Goal: Task Accomplishment & Management: Use online tool/utility

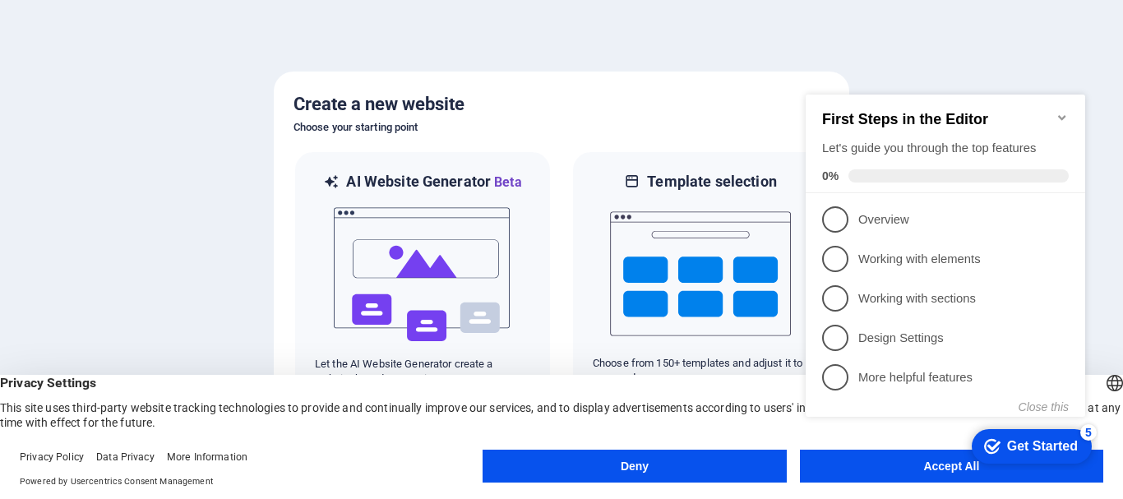
click at [928, 472] on appcues-checklist "Contextual help checklist present on screen" at bounding box center [948, 273] width 299 height 404
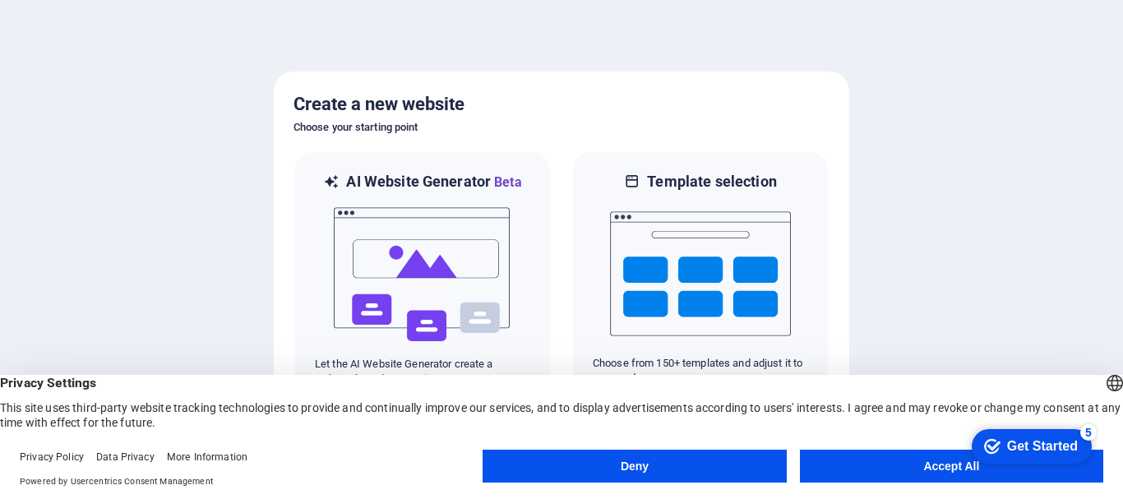
click at [928, 472] on body "[DOMAIN_NAME] Press [Ctrl] + [K] to check out the nifty keyboard cheatsheet. Cr…" at bounding box center [561, 249] width 1123 height 499
click at [959, 452] on html "checkmark Get Started 5 First Steps in the Editor Let's guide you through the t…" at bounding box center [1029, 445] width 140 height 49
click at [948, 466] on button "Accept All" at bounding box center [951, 466] width 303 height 33
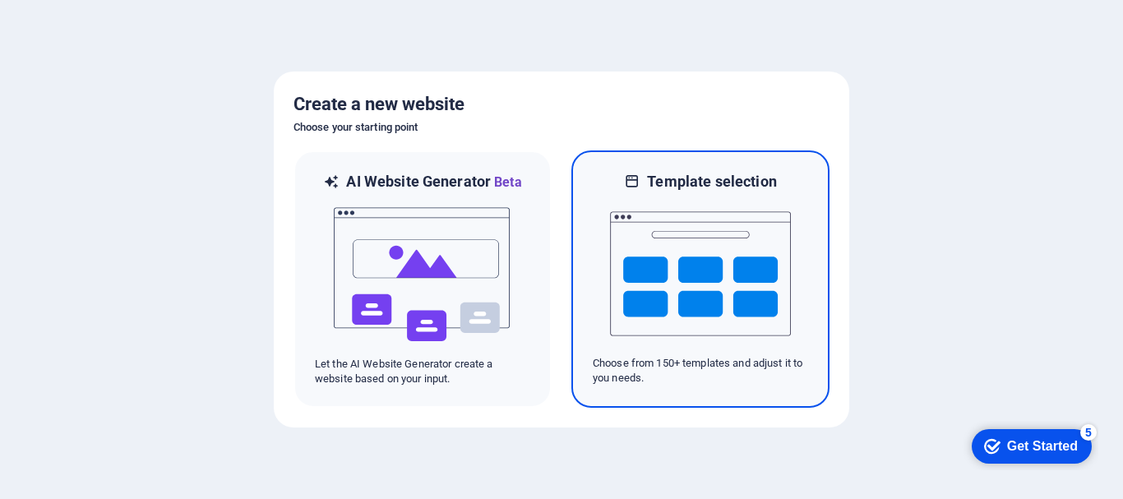
click at [707, 292] on img at bounding box center [700, 274] width 181 height 164
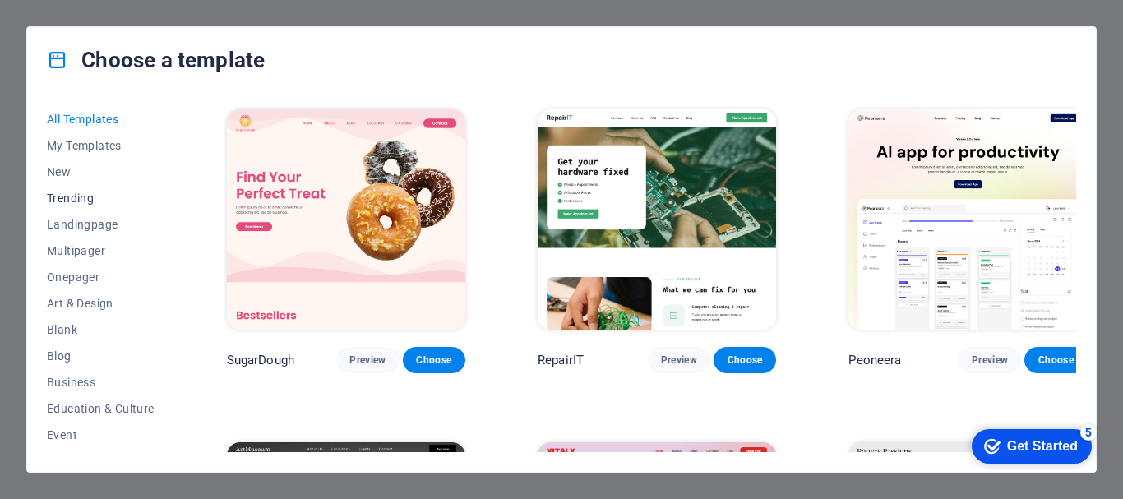
drag, startPoint x: 178, startPoint y: 176, endPoint x: 141, endPoint y: 197, distance: 43.1
click at [178, 183] on div "All Templates My Templates New Trending Landingpage Multipager Onepager Art & D…" at bounding box center [561, 282] width 1069 height 379
click at [104, 220] on span "Landingpage" at bounding box center [101, 224] width 108 height 13
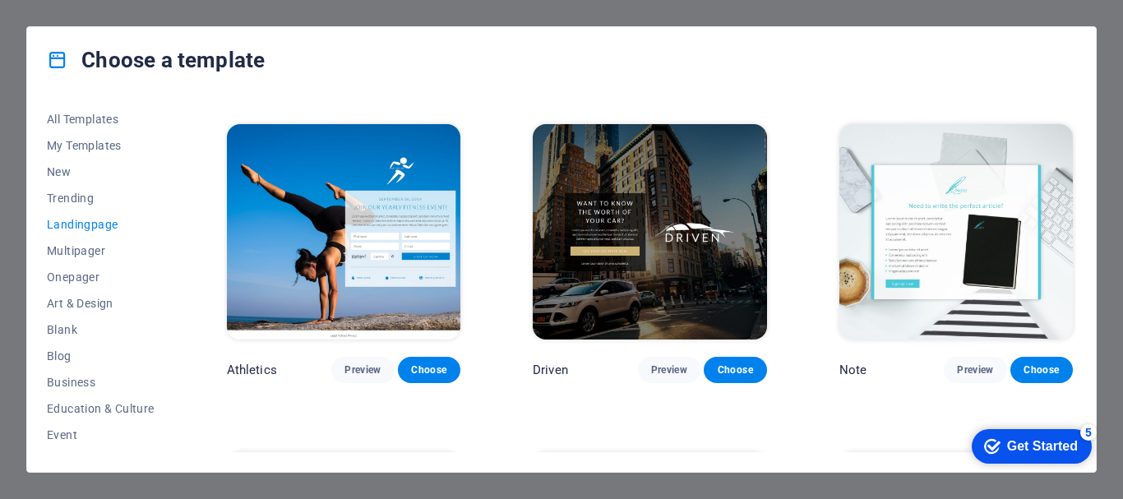
scroll to position [975, 0]
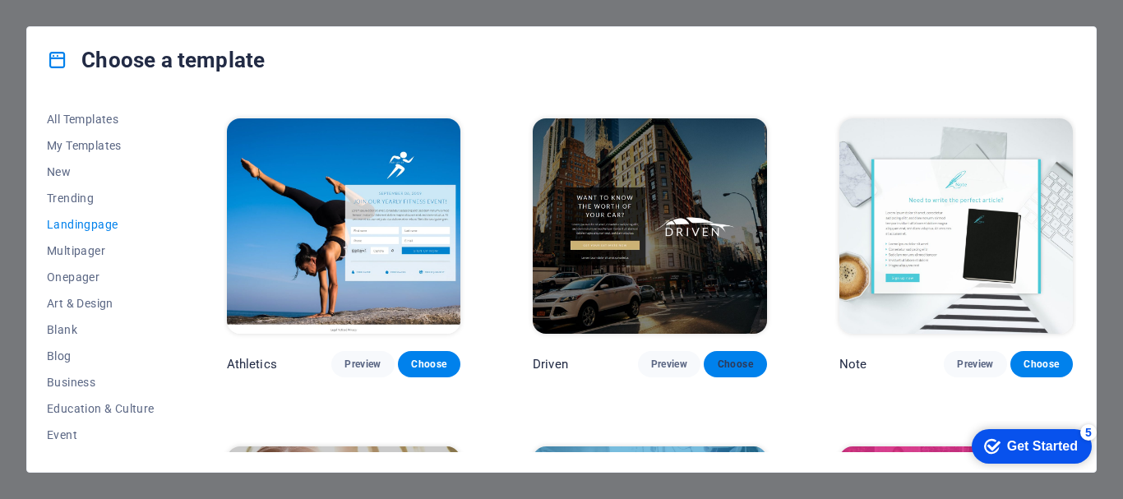
click at [732, 359] on span "Choose" at bounding box center [735, 364] width 36 height 13
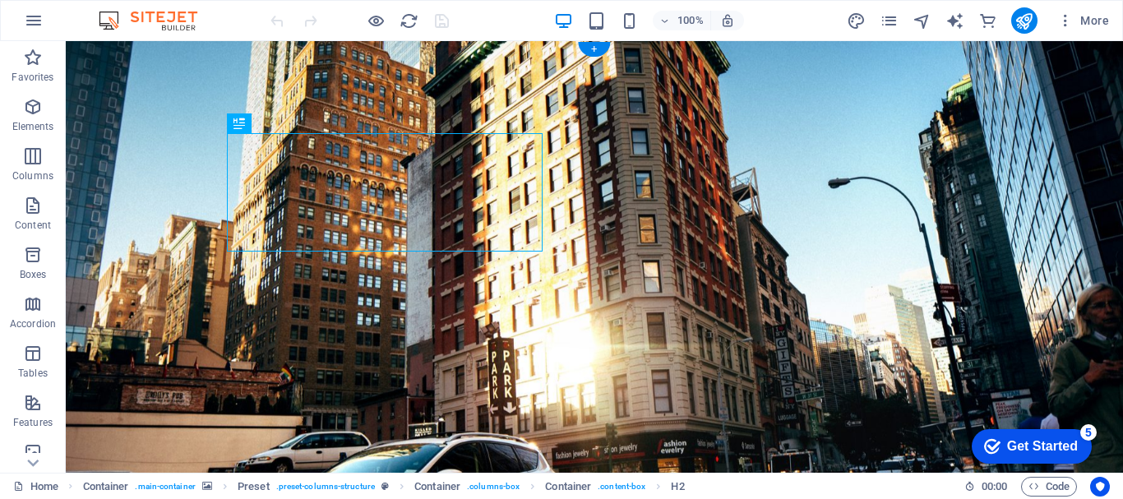
click at [356, 70] on figure at bounding box center [595, 285] width 1058 height 488
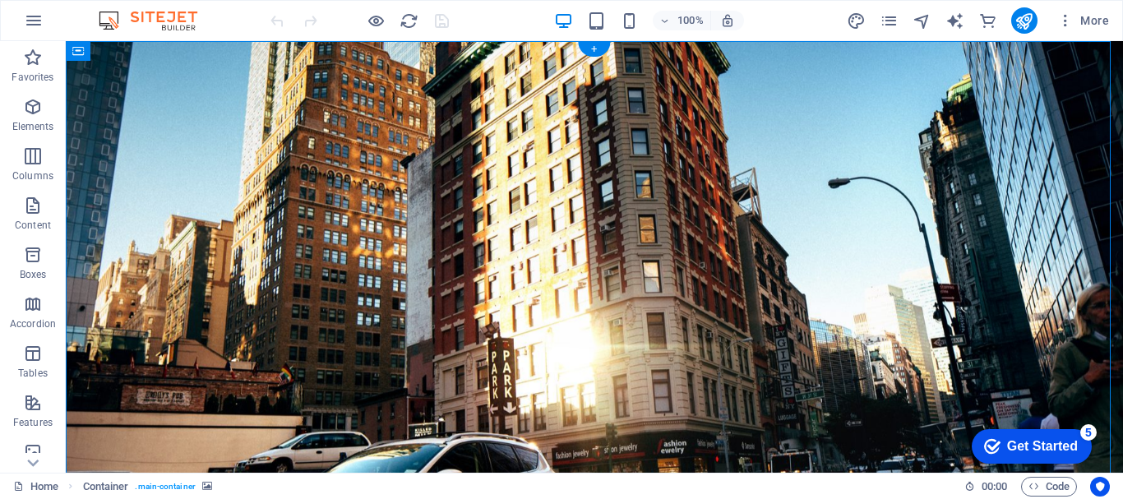
click at [164, 110] on figure at bounding box center [595, 285] width 1058 height 488
click at [1035, 166] on figure at bounding box center [595, 285] width 1058 height 488
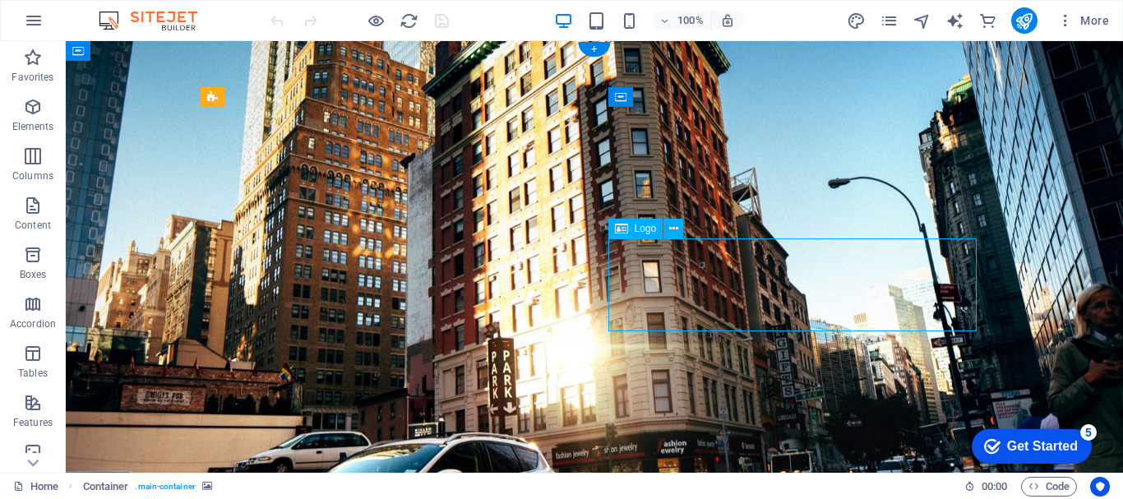
select select "px"
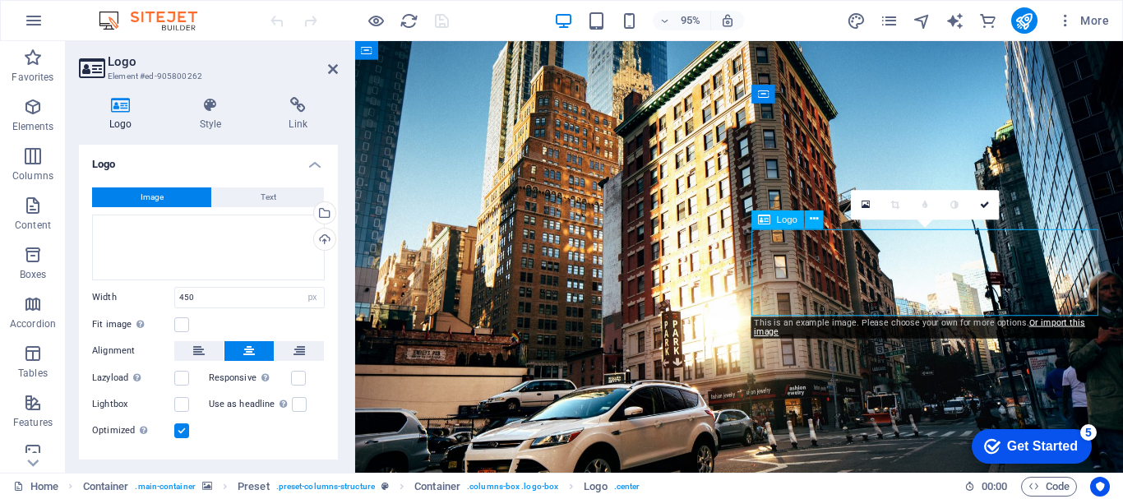
click at [261, 197] on span "Text" at bounding box center [269, 198] width 16 height 20
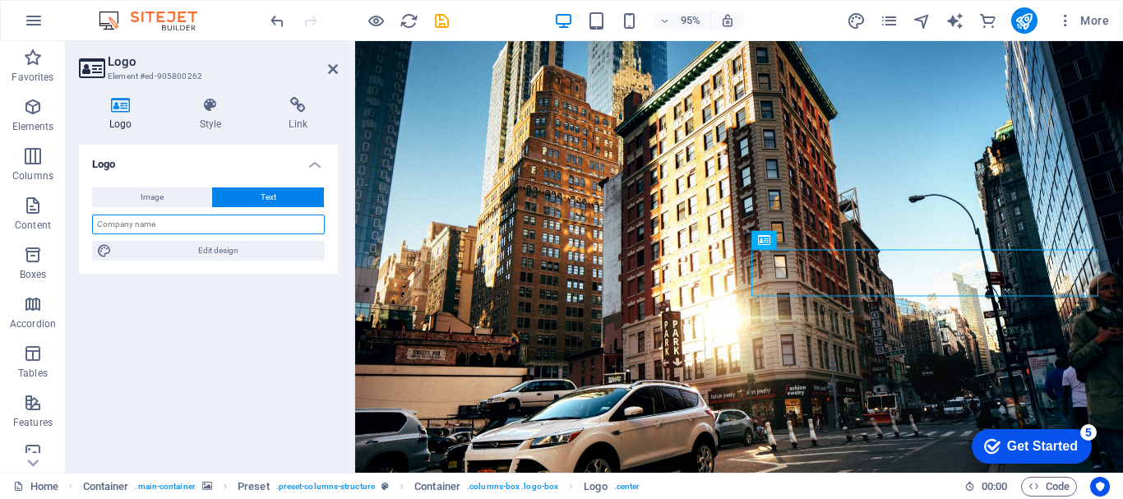
click at [206, 225] on input "text" at bounding box center [208, 225] width 233 height 20
type input "DAS Ceramics"
click at [748, 476] on figure at bounding box center [759, 285] width 808 height 488
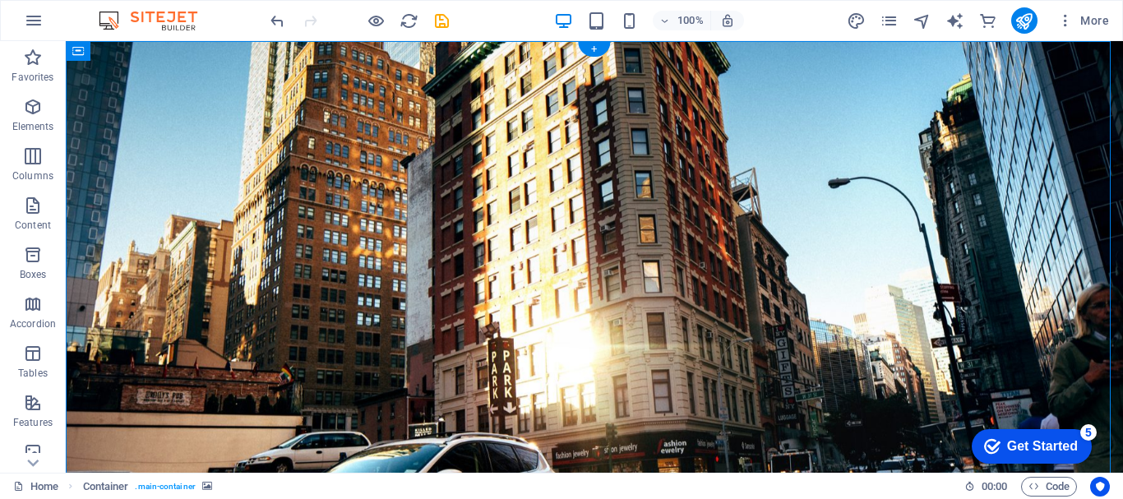
click at [1019, 172] on figure at bounding box center [595, 285] width 1058 height 488
click at [126, 120] on figure at bounding box center [595, 285] width 1058 height 488
click at [174, 51] on icon at bounding box center [171, 51] width 12 height 17
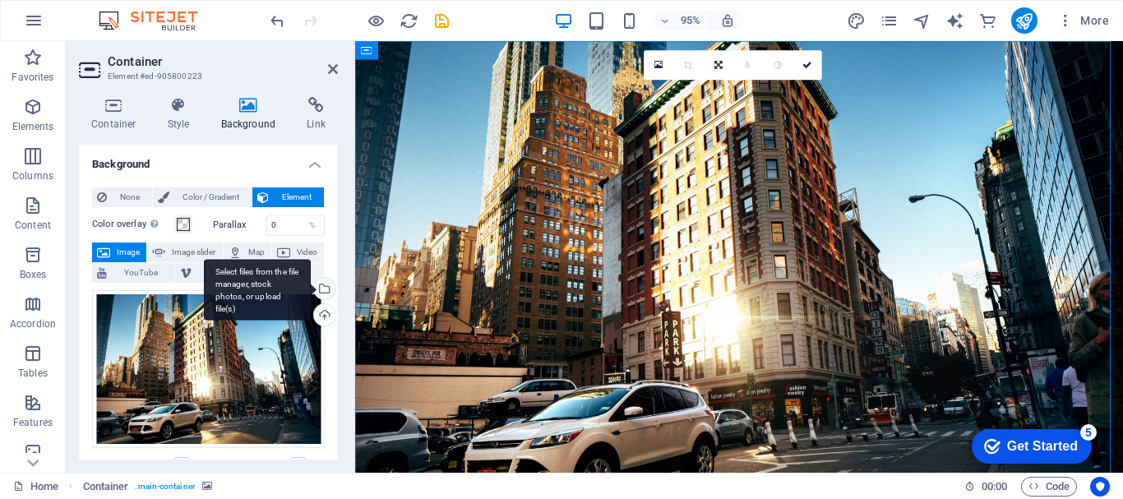
click at [325, 288] on div "Select files from the file manager, stock photos, or upload file(s)" at bounding box center [323, 290] width 25 height 25
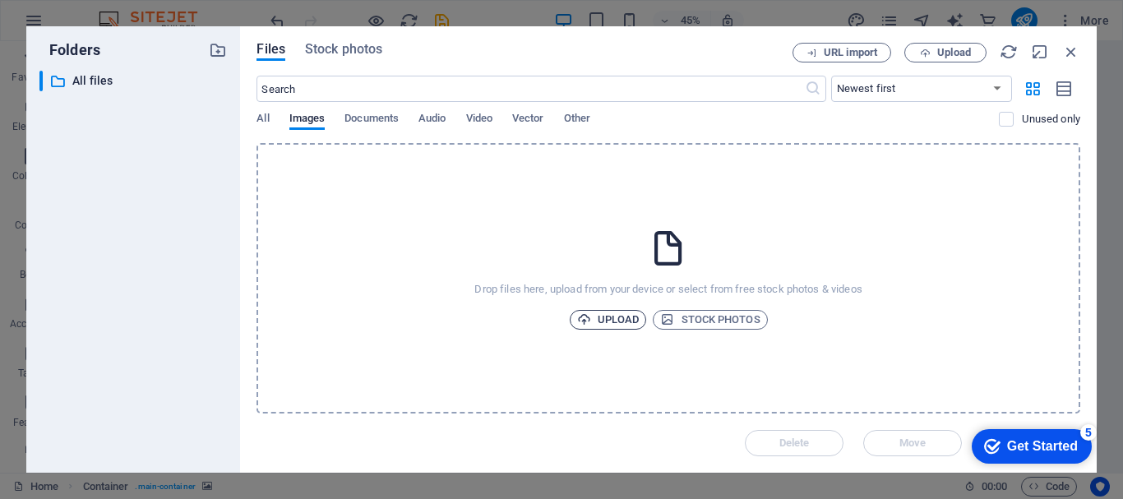
click at [614, 317] on span "Upload" at bounding box center [608, 320] width 63 height 20
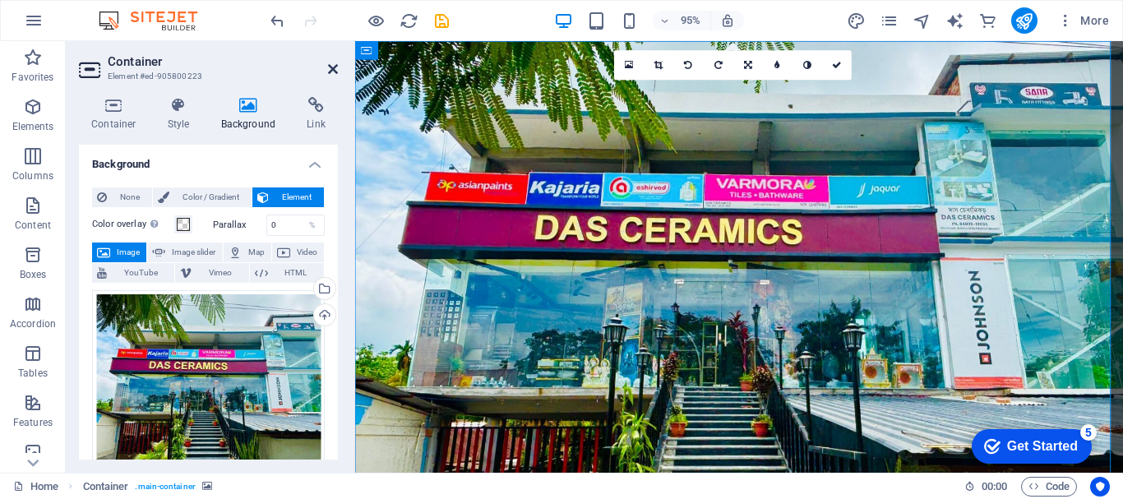
click at [337, 70] on icon at bounding box center [333, 69] width 10 height 13
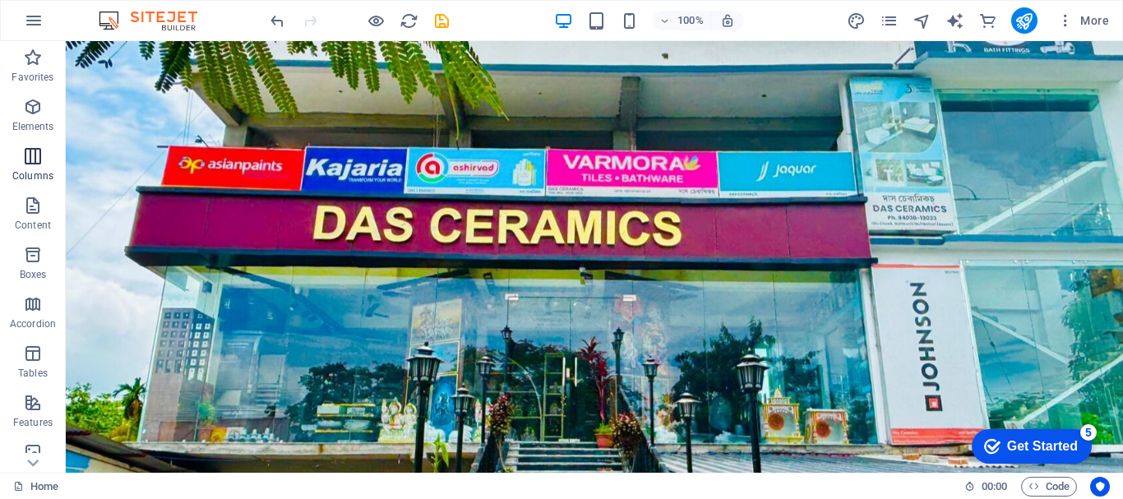
click at [36, 155] on icon "button" at bounding box center [33, 156] width 20 height 20
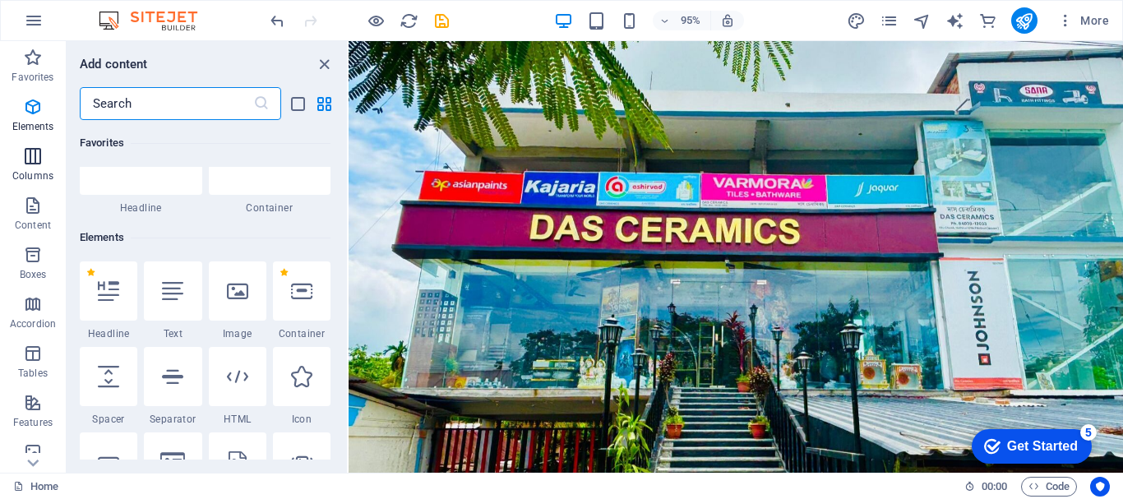
scroll to position [814, 0]
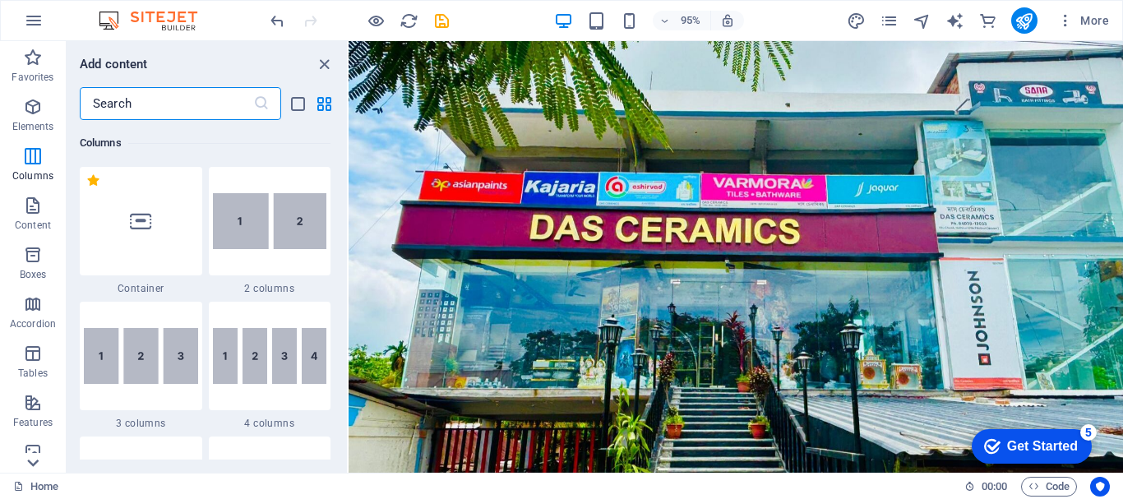
click at [31, 464] on icon at bounding box center [33, 463] width 12 height 7
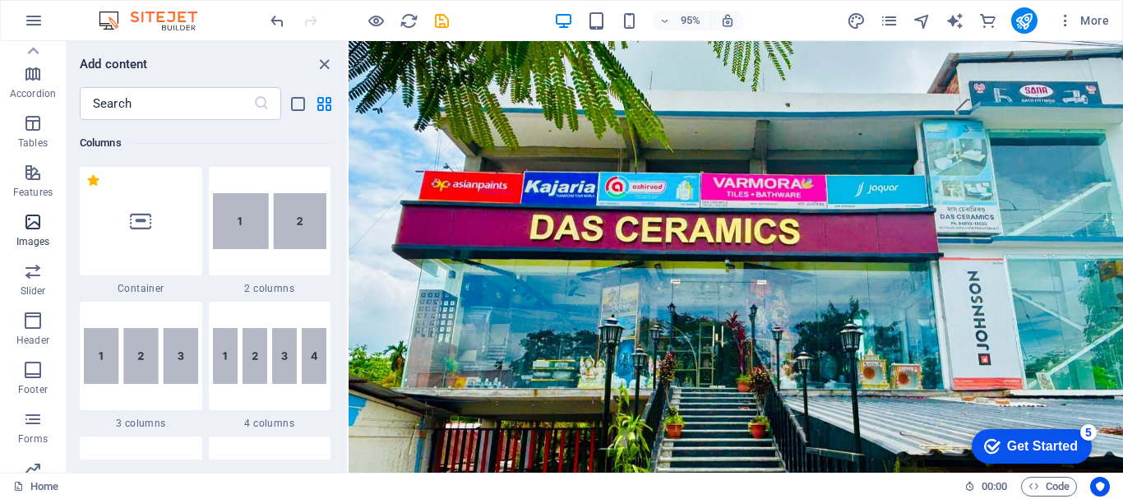
scroll to position [220, 0]
click at [30, 287] on icon "button" at bounding box center [33, 281] width 20 height 20
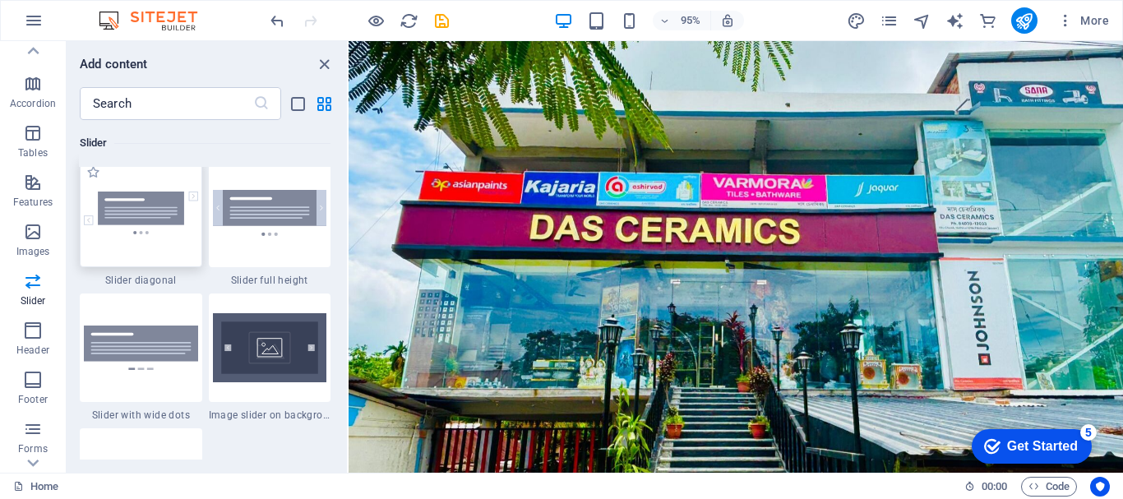
scroll to position [9461, 0]
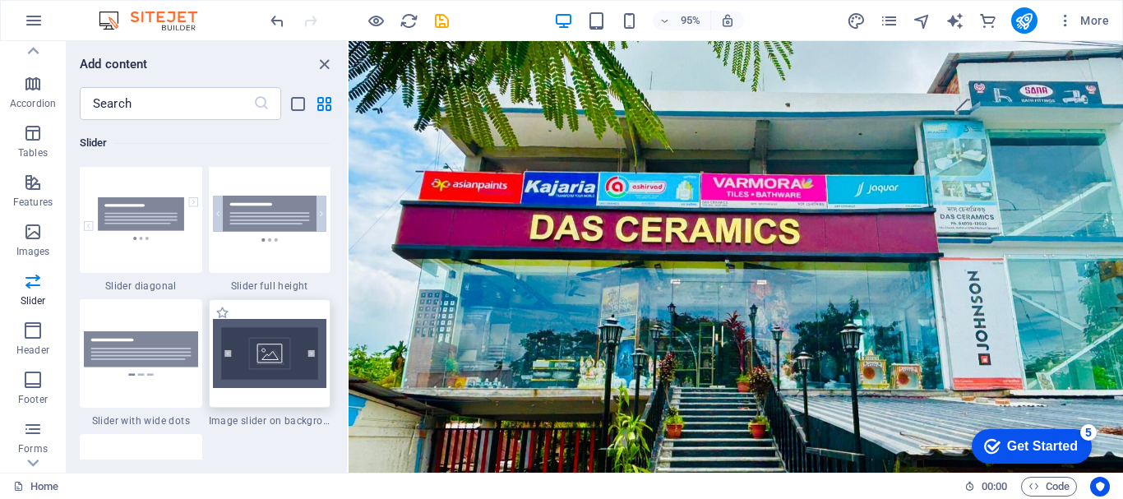
click at [276, 378] on img at bounding box center [270, 353] width 114 height 69
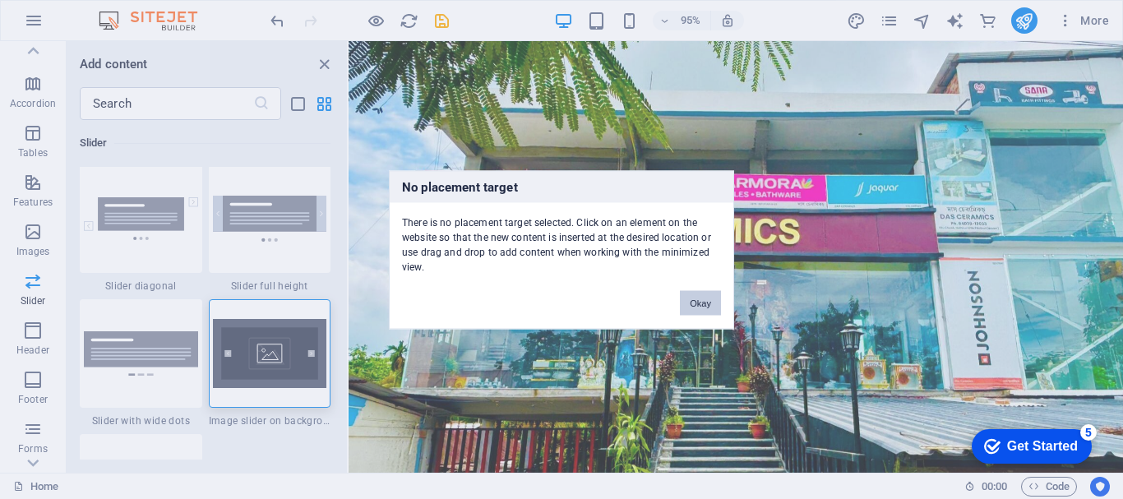
click at [720, 309] on button "Okay" at bounding box center [700, 302] width 41 height 25
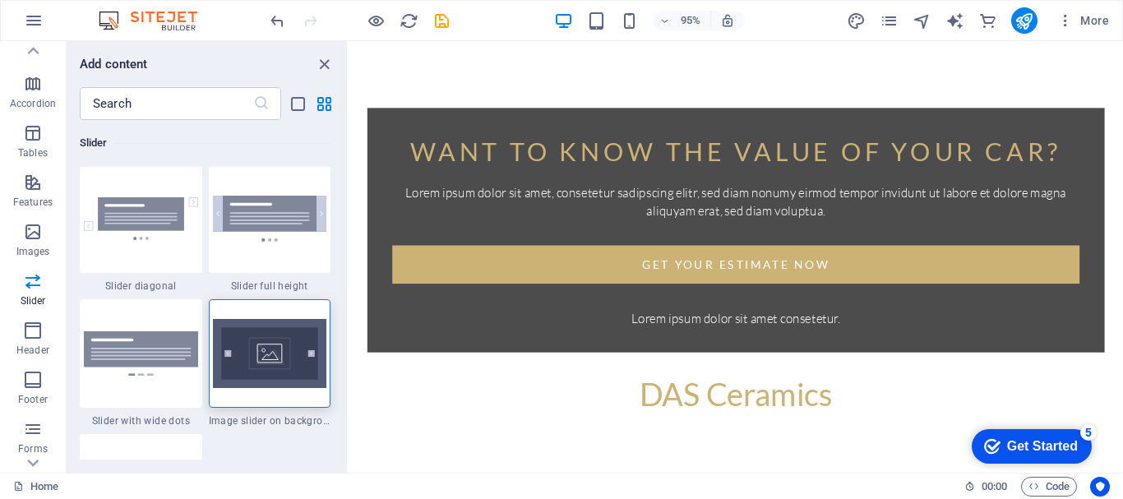
scroll to position [0, 0]
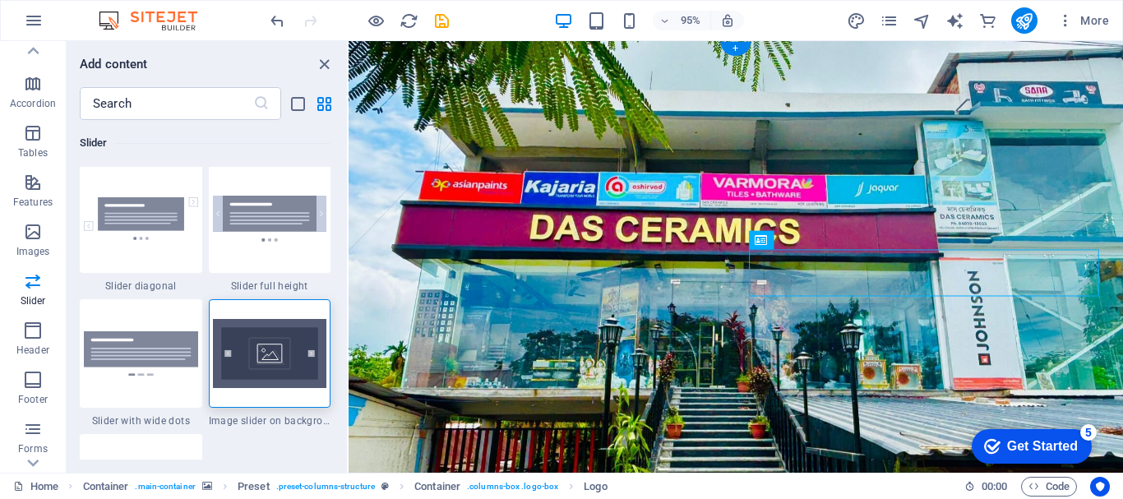
drag, startPoint x: 988, startPoint y: 282, endPoint x: 991, endPoint y: 218, distance: 64.2
drag, startPoint x: 873, startPoint y: 280, endPoint x: 873, endPoint y: 244, distance: 36.2
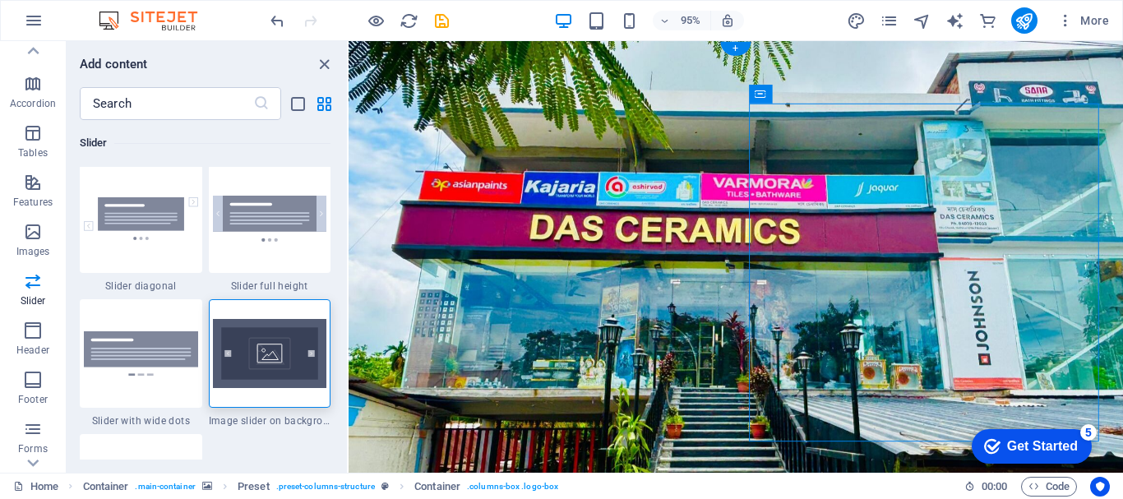
drag, startPoint x: 897, startPoint y: 164, endPoint x: 883, endPoint y: 109, distance: 57.6
click at [768, 94] on div "Container" at bounding box center [761, 94] width 24 height 19
drag, startPoint x: 758, startPoint y: 91, endPoint x: 781, endPoint y: 102, distance: 25.4
click at [782, 99] on div "Container" at bounding box center [766, 95] width 35 height 20
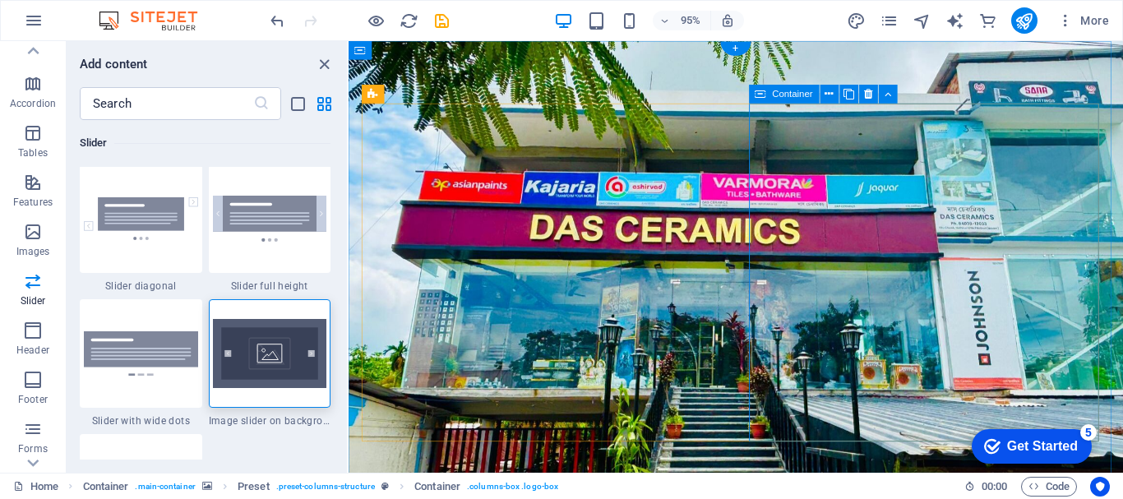
click at [872, 90] on icon at bounding box center [868, 94] width 8 height 16
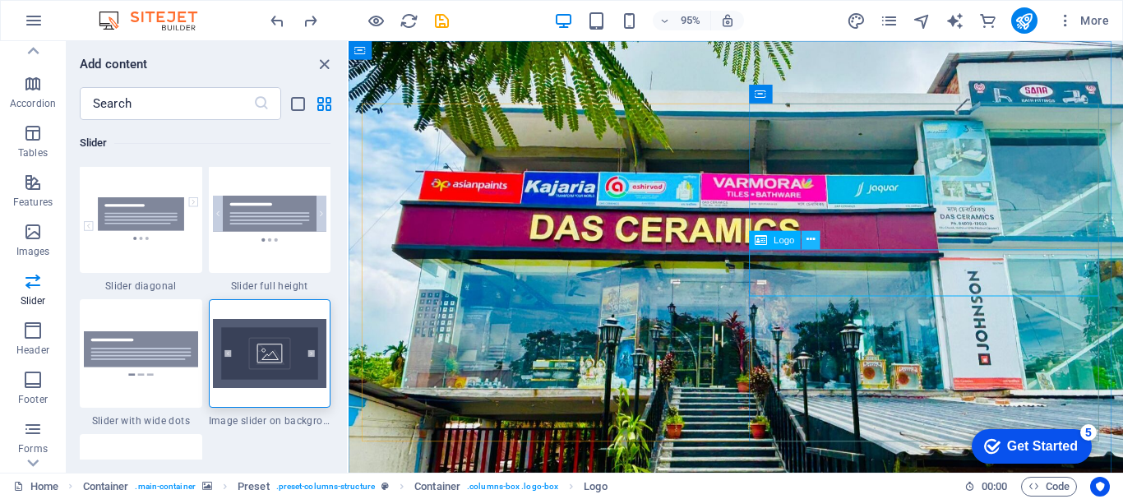
click at [810, 235] on icon at bounding box center [811, 240] width 8 height 16
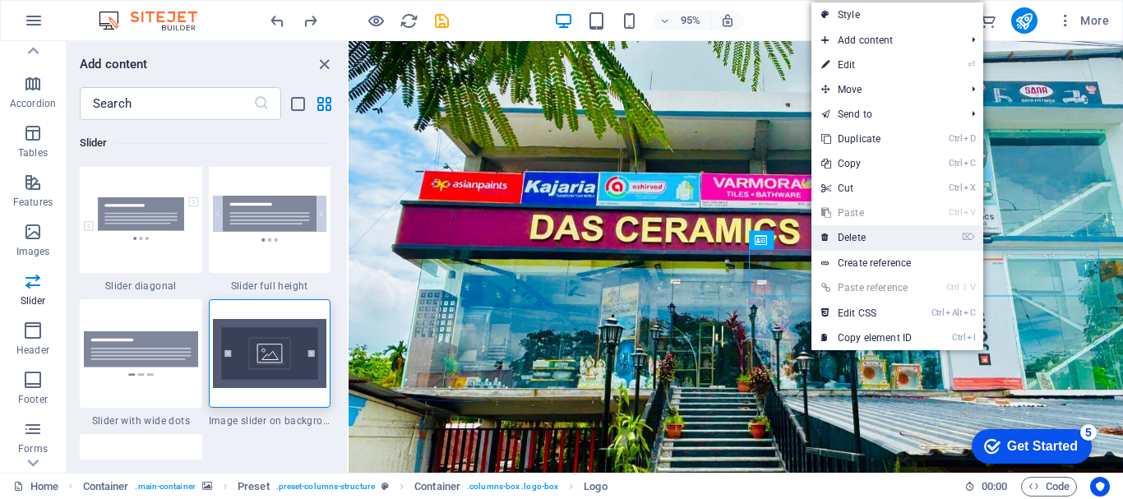
click at [857, 241] on link "⌦ Delete" at bounding box center [867, 237] width 110 height 25
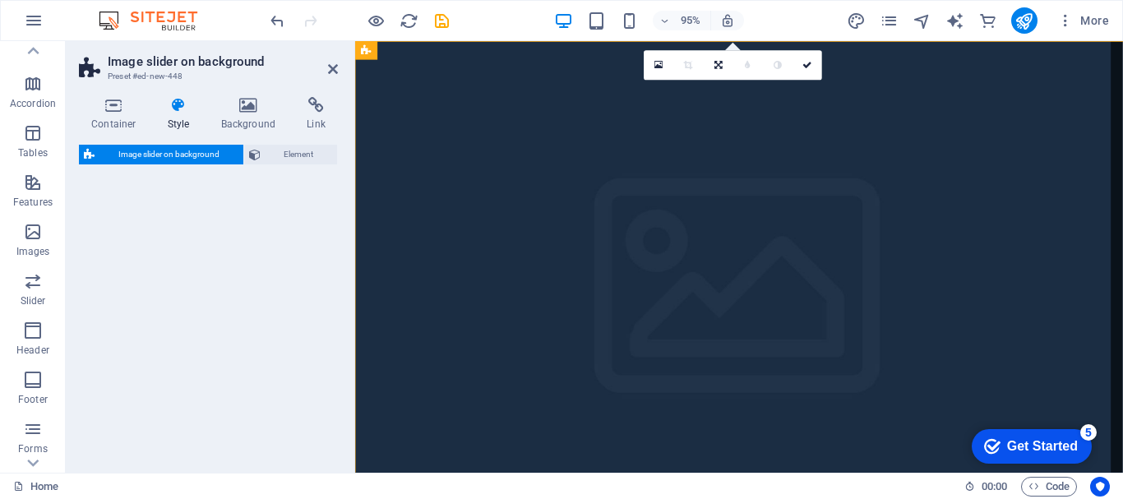
select select "rem"
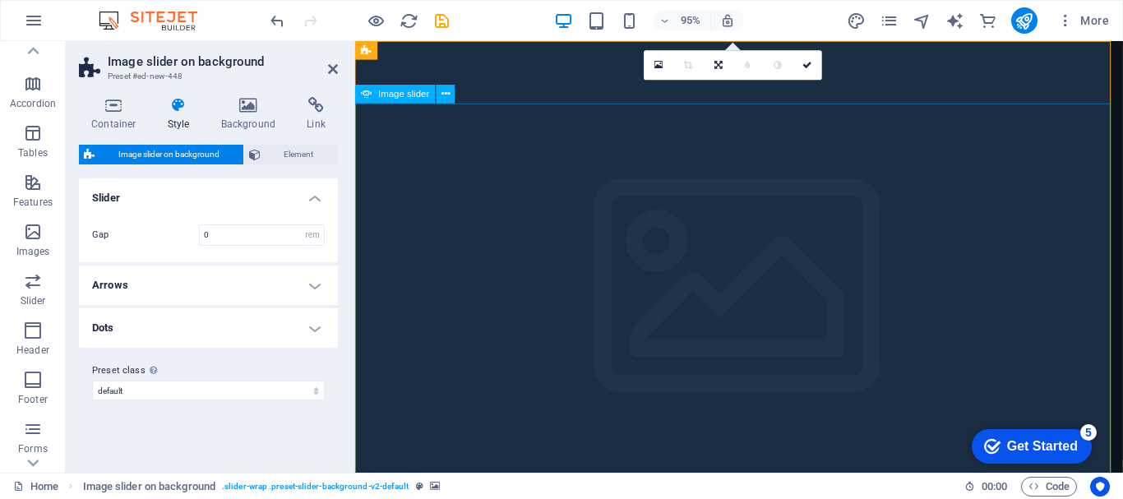
click at [446, 95] on icon at bounding box center [446, 94] width 8 height 16
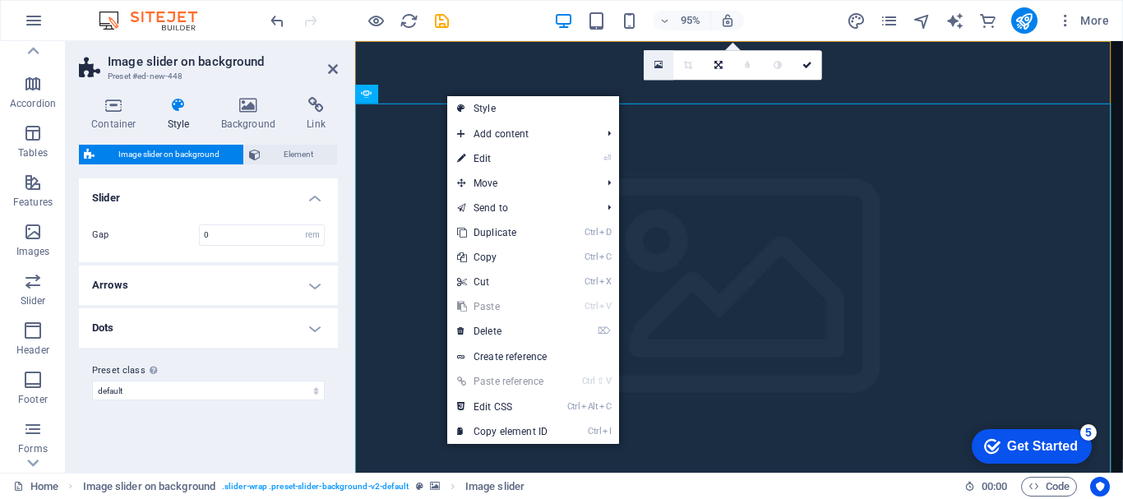
click at [660, 64] on icon at bounding box center [659, 65] width 9 height 11
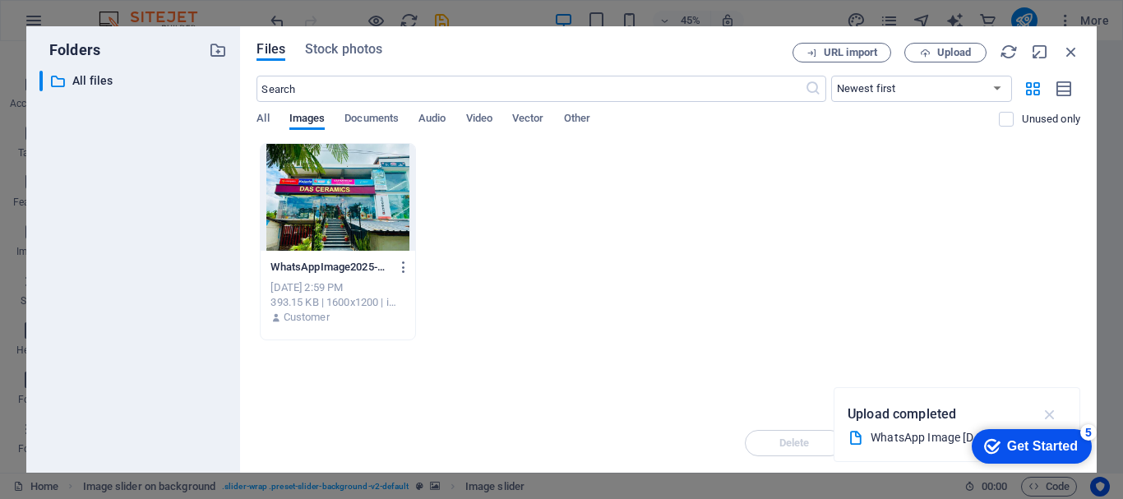
click at [1049, 414] on icon "button" at bounding box center [1050, 414] width 19 height 18
drag, startPoint x: 716, startPoint y: 196, endPoint x: 735, endPoint y: 186, distance: 22.1
click at [724, 193] on div "WhatsAppImage2025-08-21at18.25.45_53d63fed-6y5bY4-jRKEdzZ8J7Ommiw.jpg WhatsAppI…" at bounding box center [669, 241] width 824 height 197
click at [306, 115] on span "Images" at bounding box center [308, 120] width 36 height 23
click at [608, 266] on div "WhatsAppImage2025-08-21at18.25.45_53d63fed-6y5bY4-jRKEdzZ8J7Ommiw.jpg WhatsAppI…" at bounding box center [669, 241] width 824 height 197
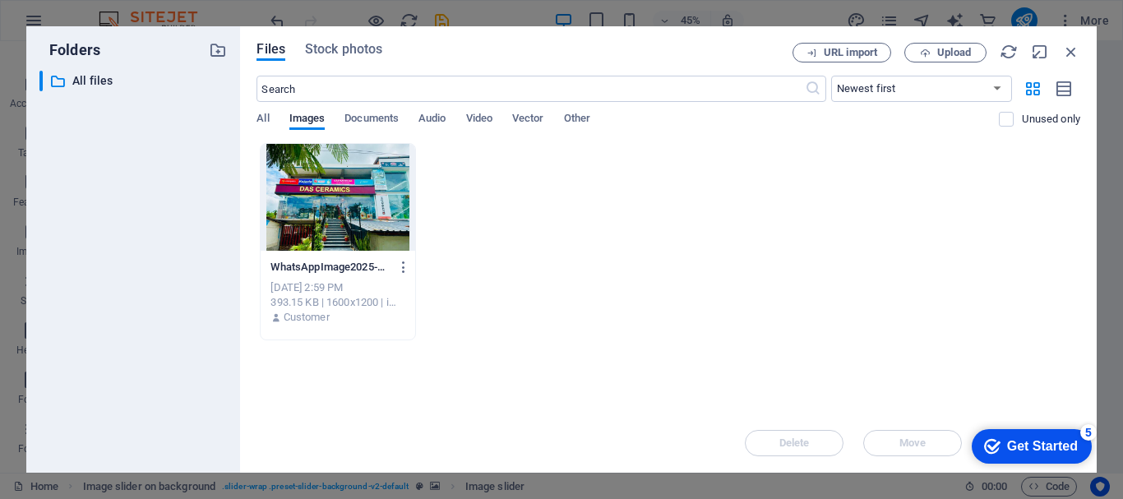
click at [873, 256] on div "WhatsAppImage2025-08-21at18.25.45_53d63fed-6y5bY4-jRKEdzZ8J7Ommiw.jpg WhatsAppI…" at bounding box center [669, 241] width 824 height 197
click at [946, 57] on span "Upload" at bounding box center [955, 53] width 34 height 10
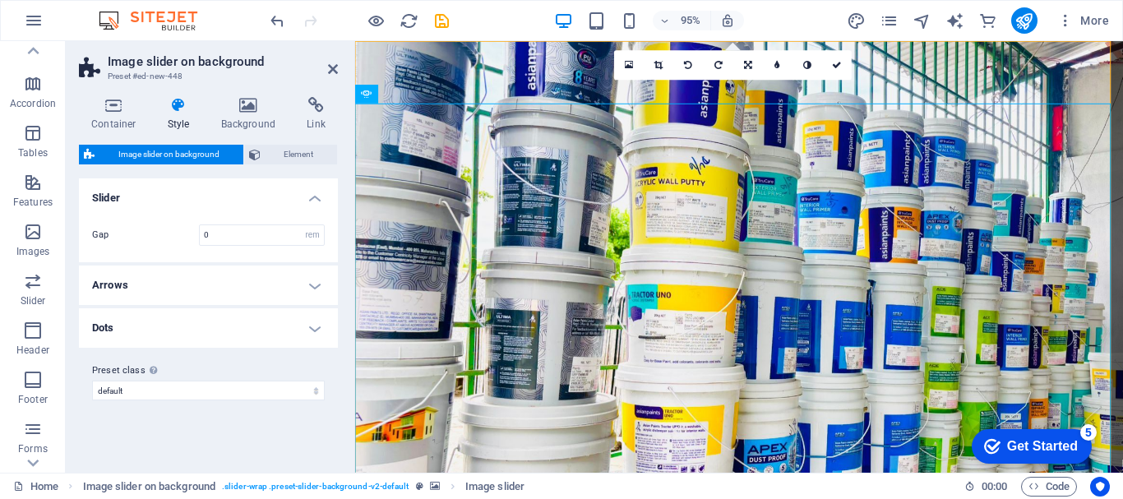
click at [531, 60] on figure at bounding box center [759, 312] width 808 height 543
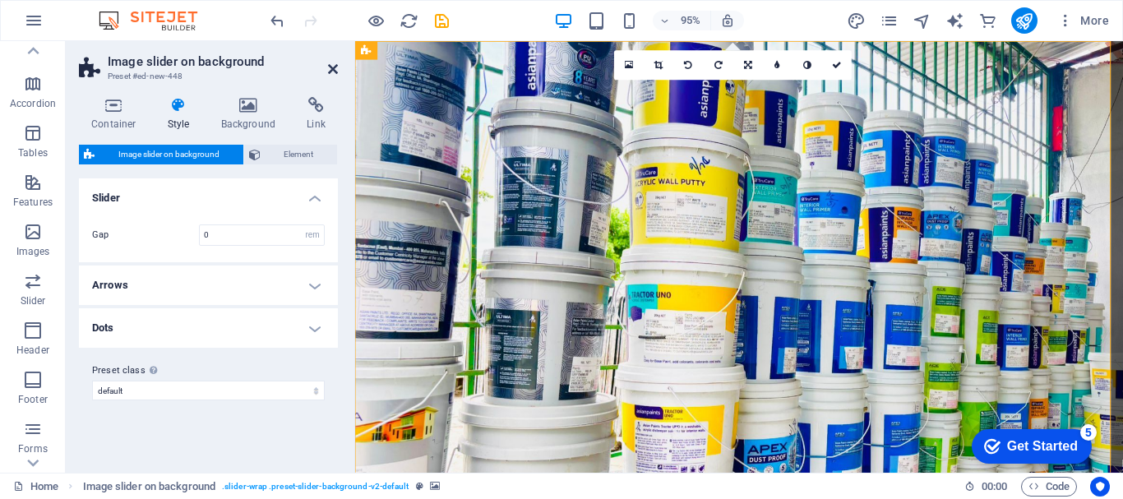
click at [331, 63] on icon at bounding box center [333, 69] width 10 height 13
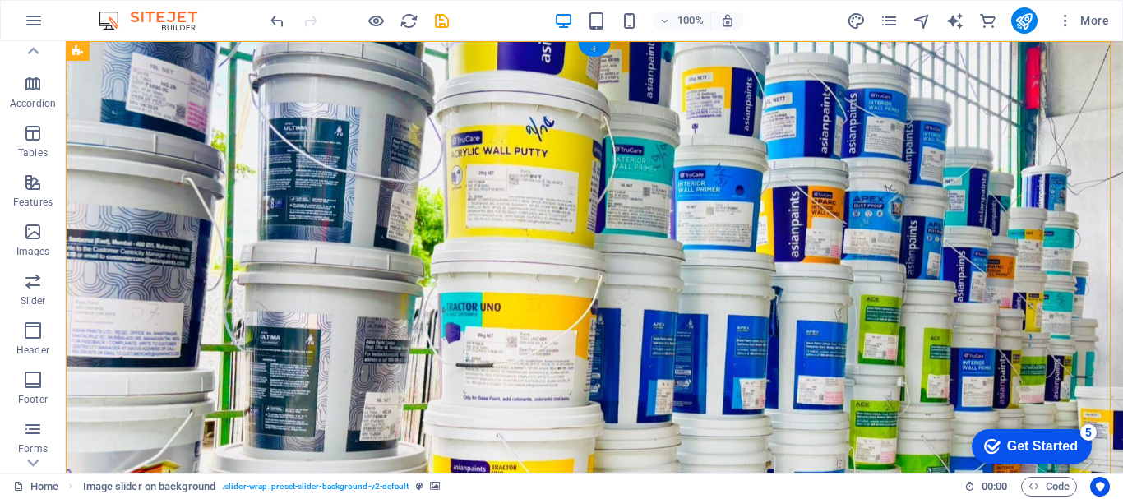
click at [887, 83] on figure at bounding box center [595, 312] width 1058 height 543
click at [1089, 18] on span "More" at bounding box center [1084, 20] width 52 height 16
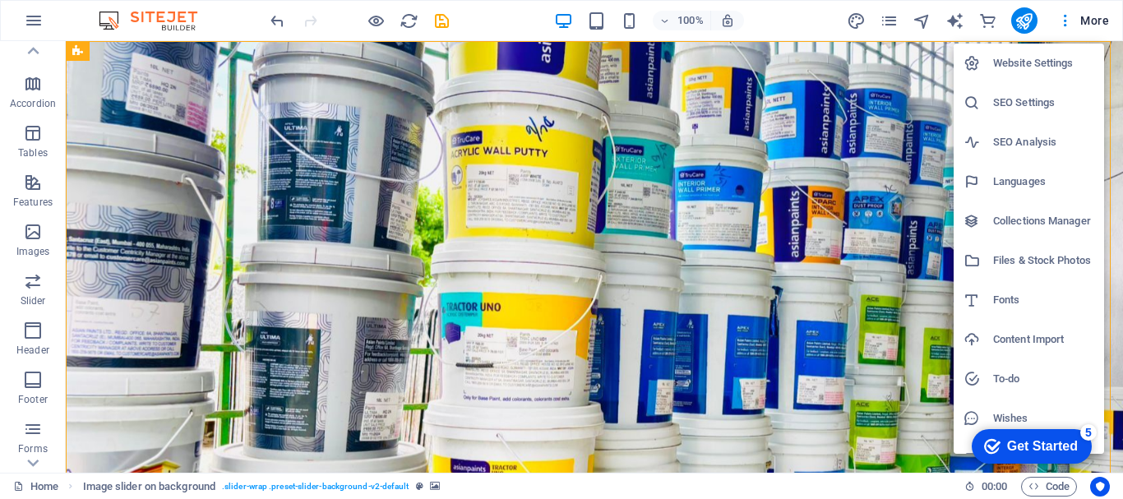
drag, startPoint x: 1118, startPoint y: 127, endPoint x: 1123, endPoint y: 183, distance: 56.1
click at [1123, 184] on div at bounding box center [561, 249] width 1123 height 499
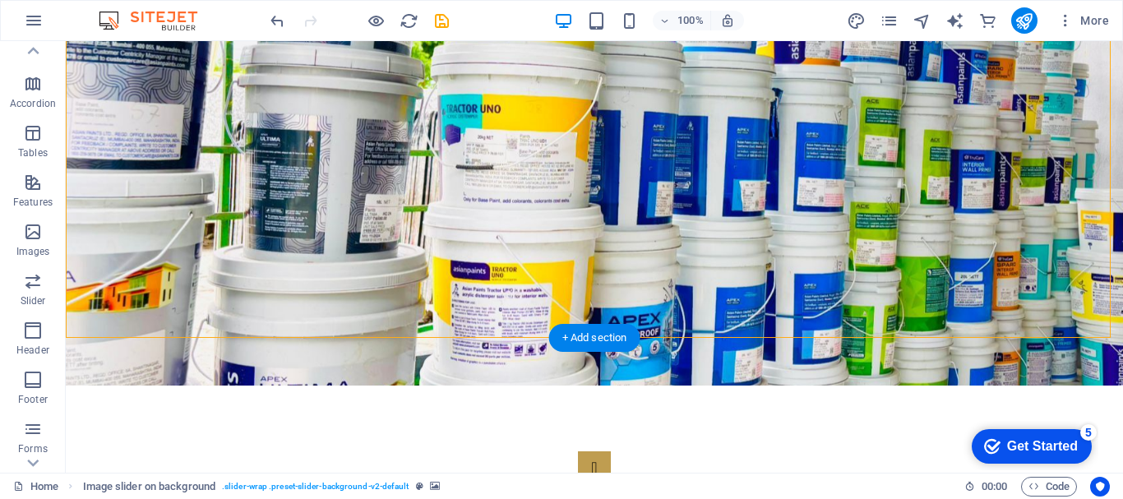
scroll to position [252, 0]
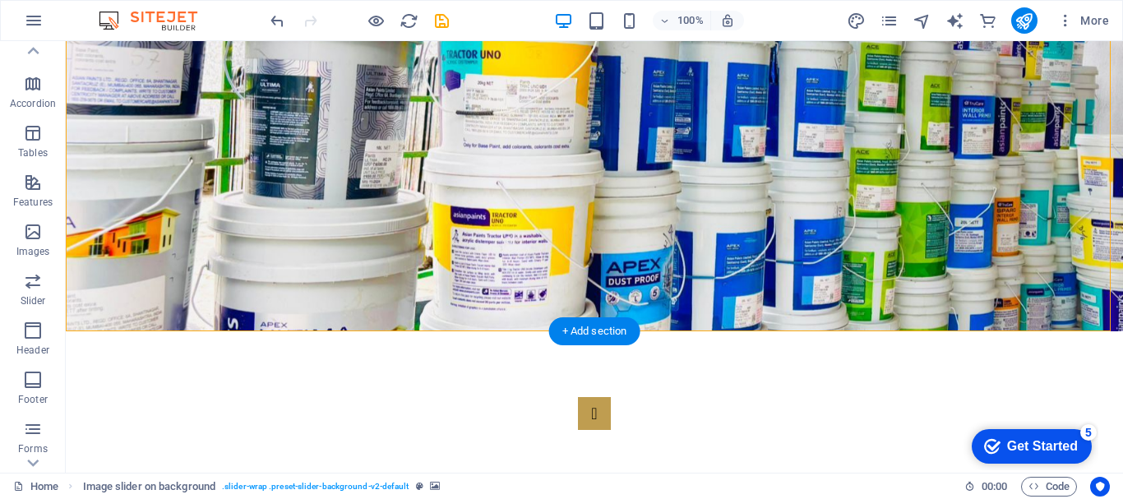
click at [695, 292] on figure at bounding box center [595, 60] width 1058 height 543
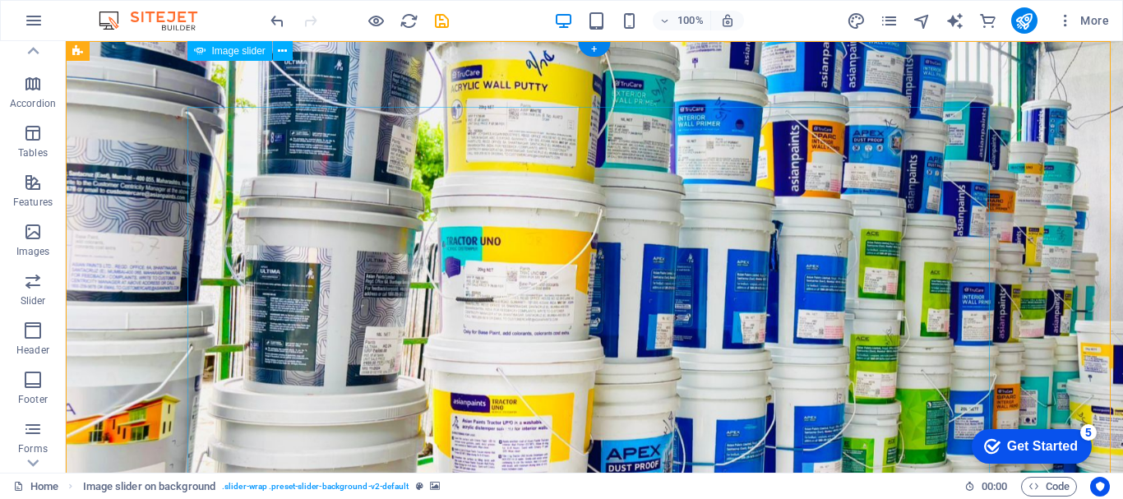
scroll to position [0, 0]
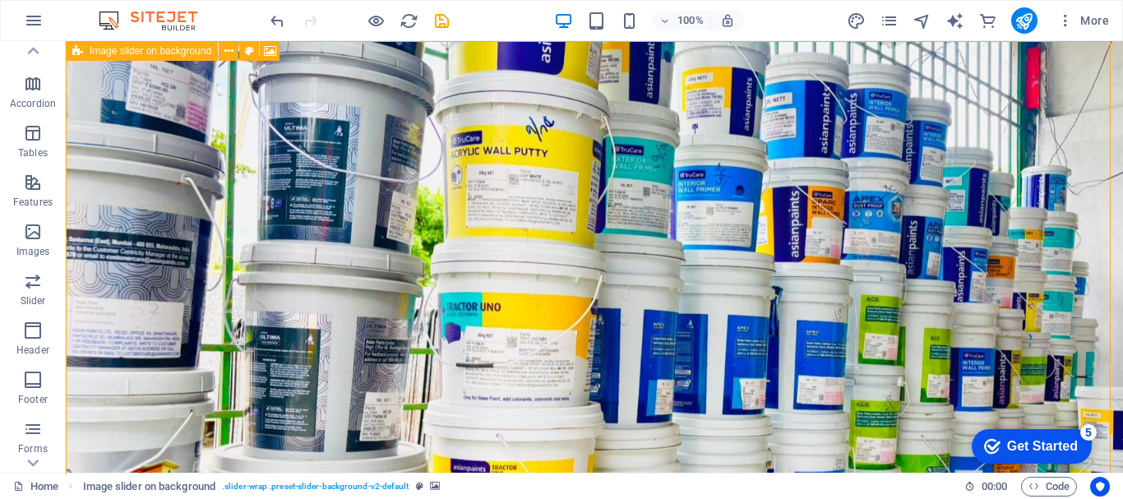
click at [175, 46] on span "Image slider on background" at bounding box center [151, 51] width 122 height 10
click at [174, 49] on span "Image slider on background" at bounding box center [151, 51] width 122 height 10
click at [229, 53] on icon at bounding box center [229, 51] width 9 height 17
click at [156, 64] on figure at bounding box center [595, 312] width 1058 height 543
click at [88, 47] on div "Image slider on background" at bounding box center [142, 51] width 152 height 20
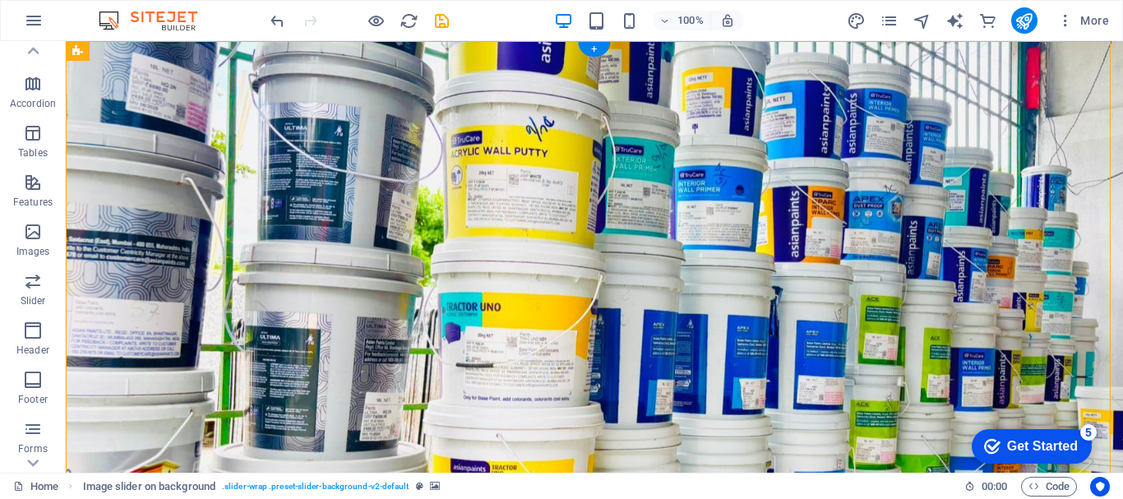
drag, startPoint x: 167, startPoint y: 90, endPoint x: 117, endPoint y: 89, distance: 50.2
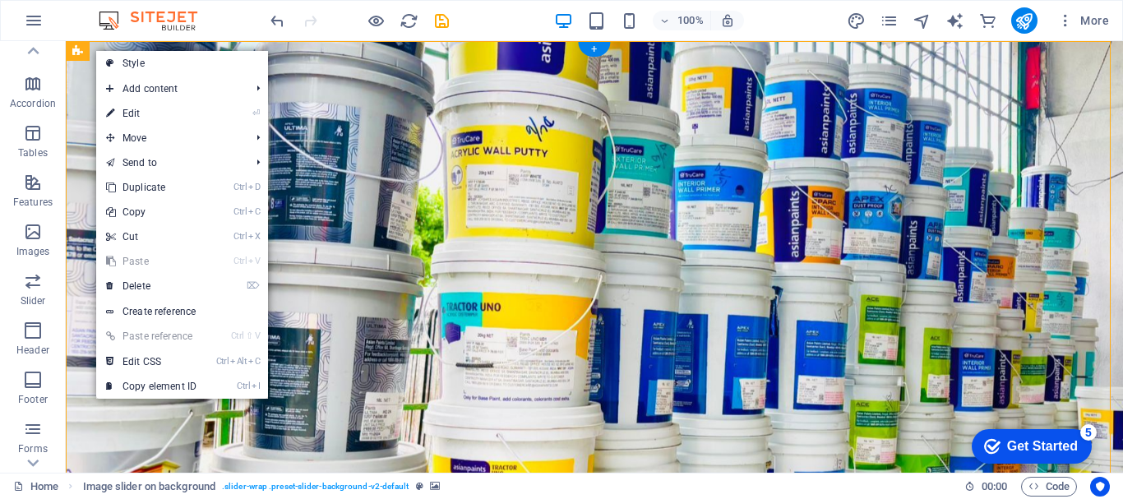
click at [93, 100] on figure at bounding box center [595, 312] width 1058 height 543
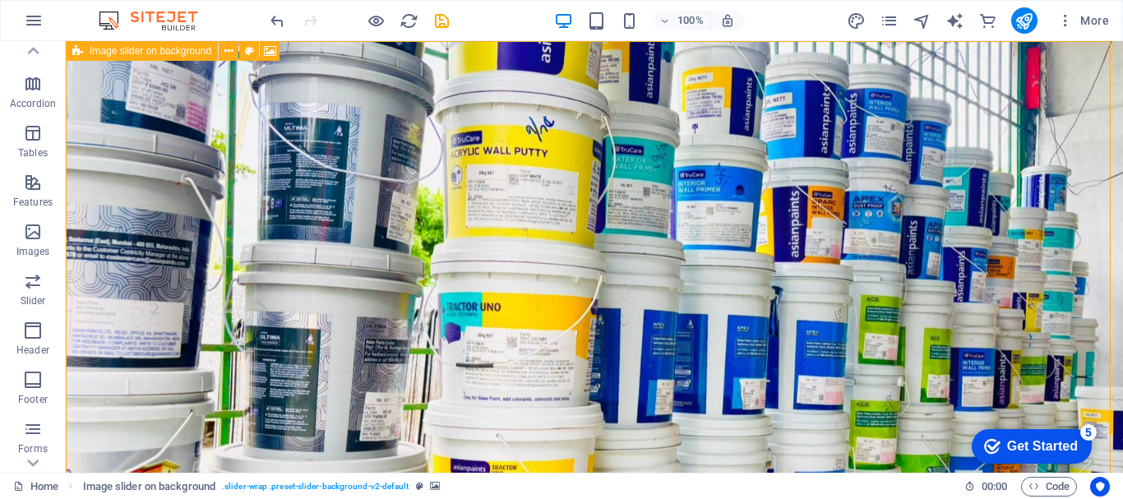
click at [80, 54] on icon at bounding box center [77, 51] width 11 height 20
click at [79, 54] on icon at bounding box center [77, 51] width 11 height 20
select select "rem"
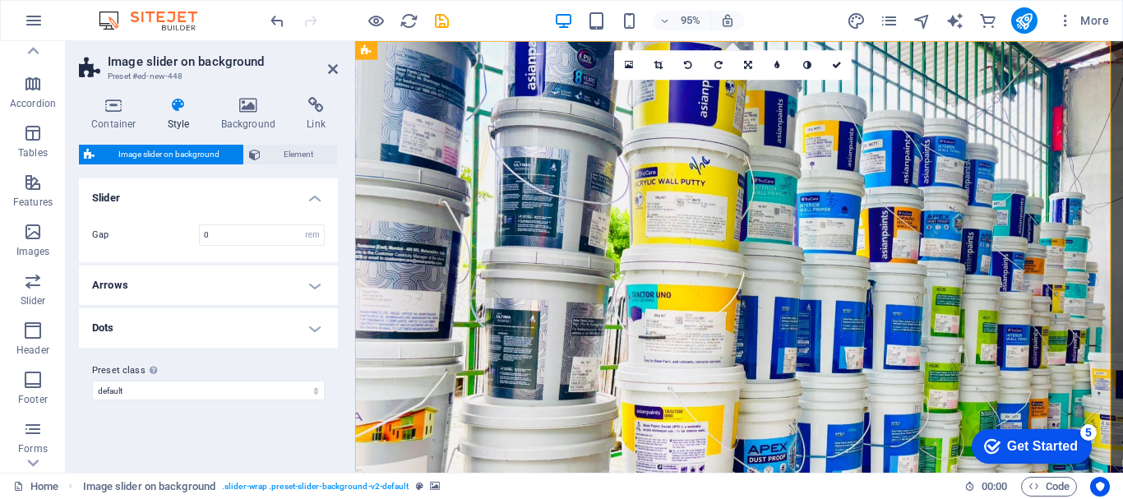
click at [550, 84] on figure at bounding box center [759, 312] width 808 height 543
click at [627, 67] on icon at bounding box center [629, 65] width 9 height 11
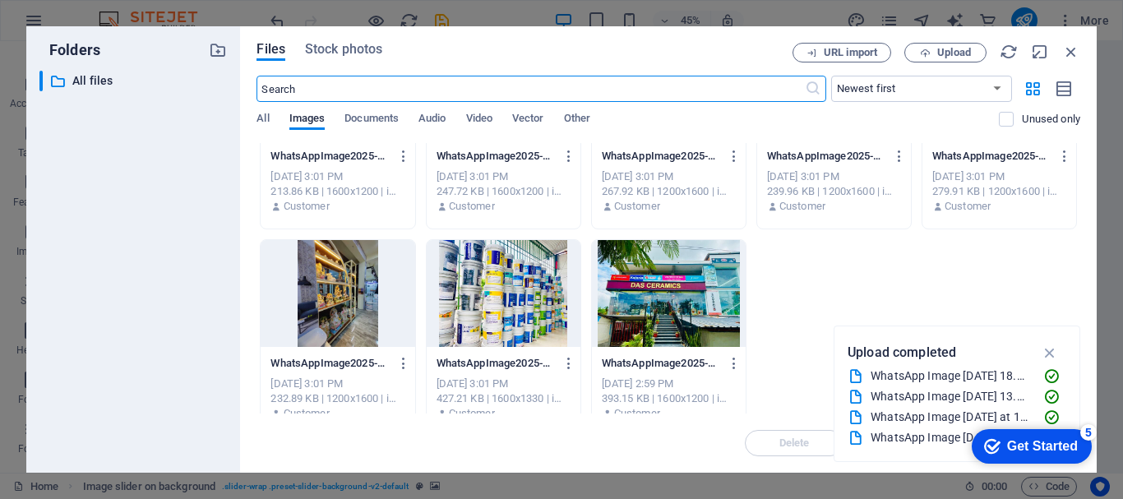
scroll to position [341, 0]
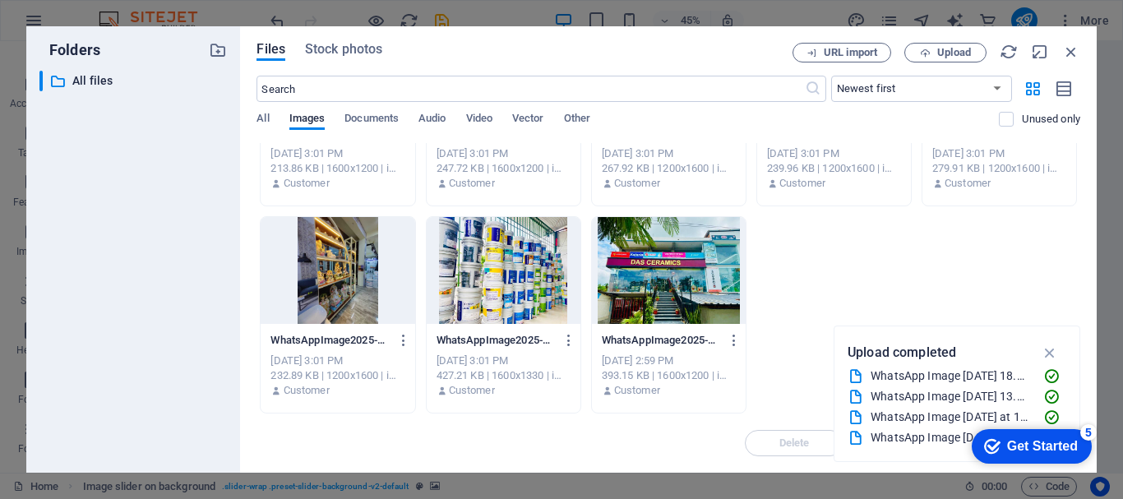
click at [623, 278] on div at bounding box center [669, 270] width 154 height 107
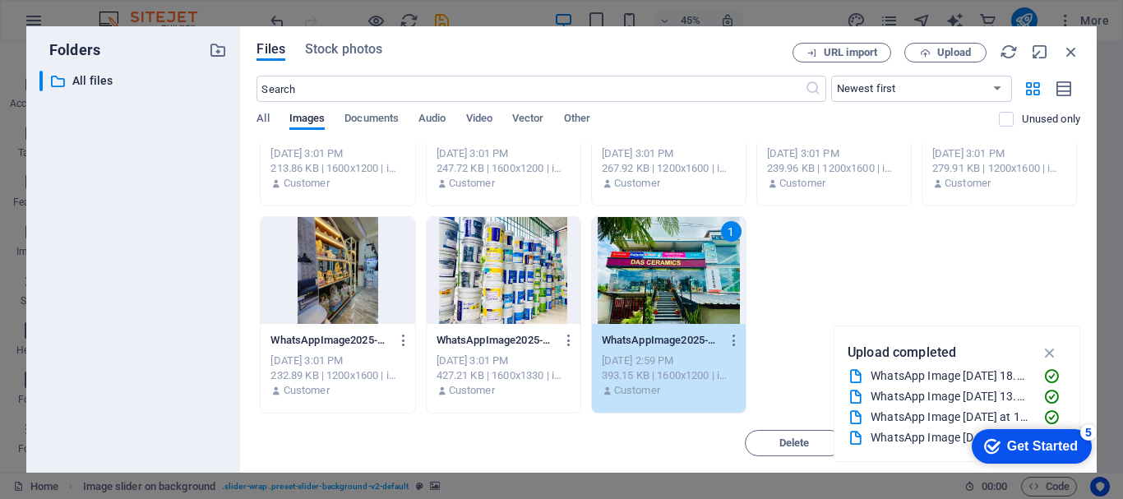
drag, startPoint x: 623, startPoint y: 278, endPoint x: 279, endPoint y: 257, distance: 345.3
click at [623, 278] on div "1" at bounding box center [669, 270] width 154 height 107
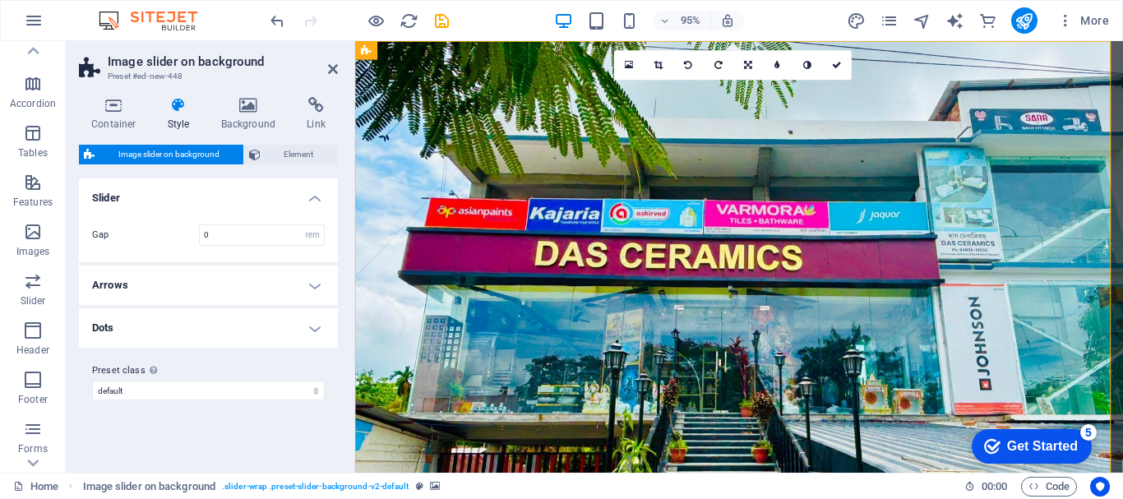
click at [425, 56] on figure at bounding box center [759, 312] width 808 height 543
click at [329, 72] on icon at bounding box center [333, 69] width 10 height 13
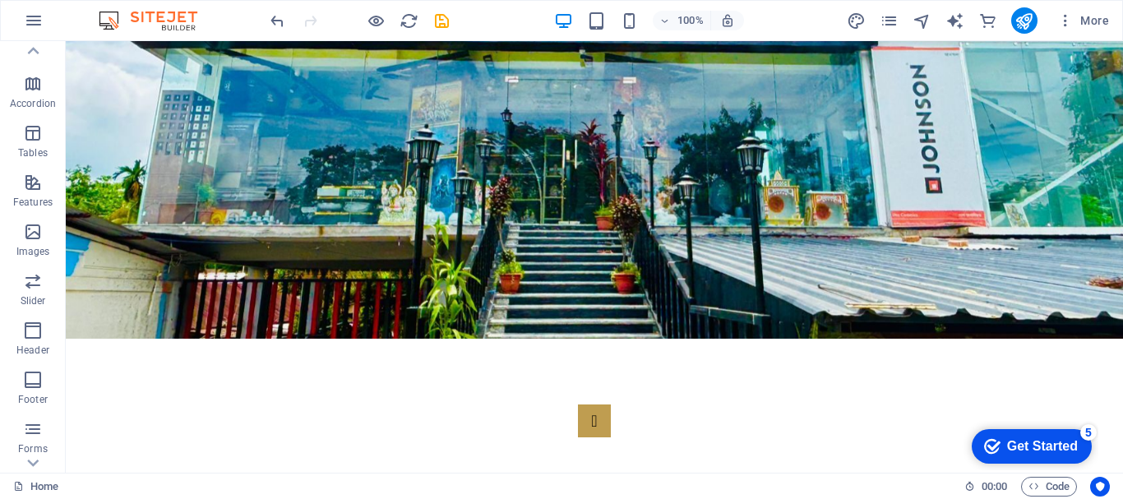
scroll to position [116, 0]
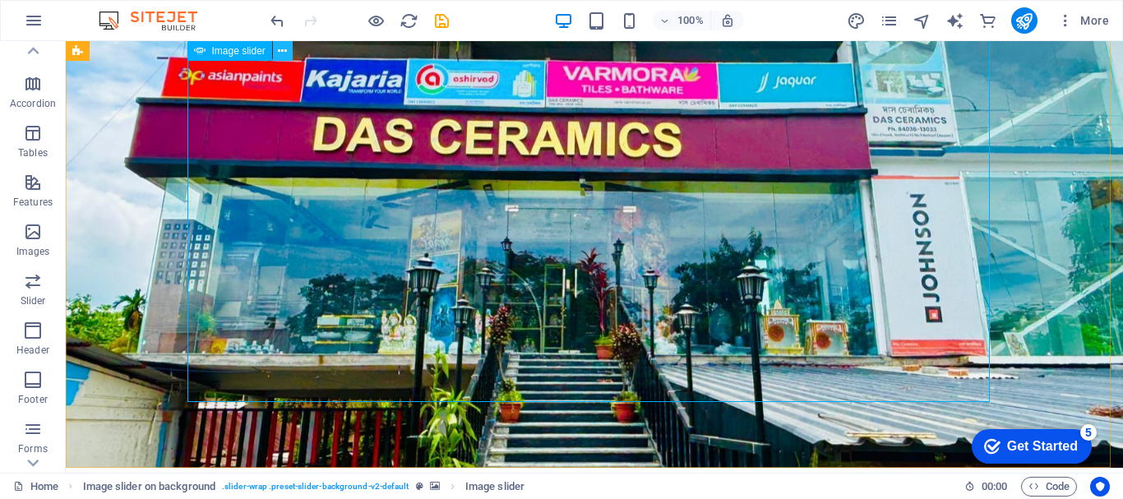
click at [280, 49] on icon at bounding box center [282, 51] width 9 height 17
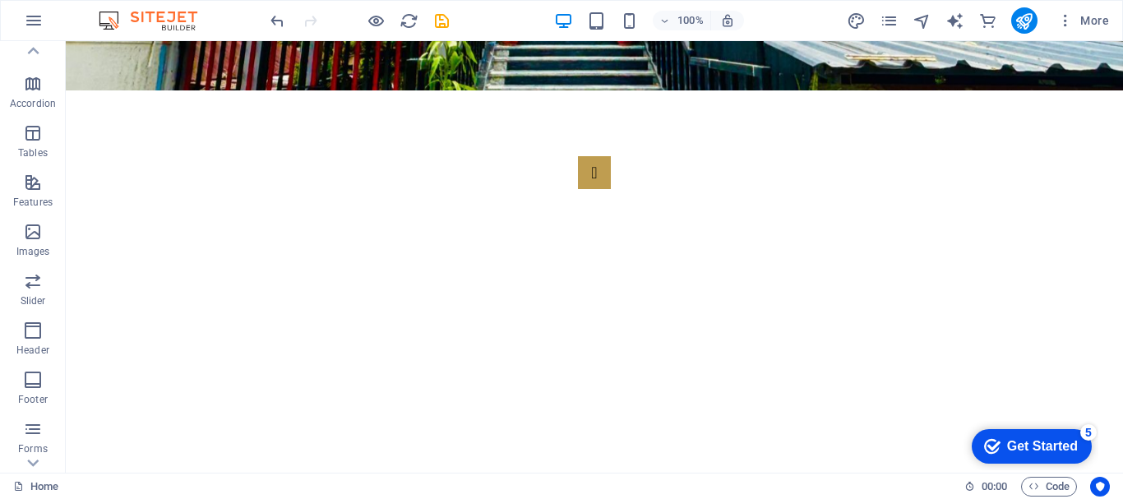
scroll to position [497, 0]
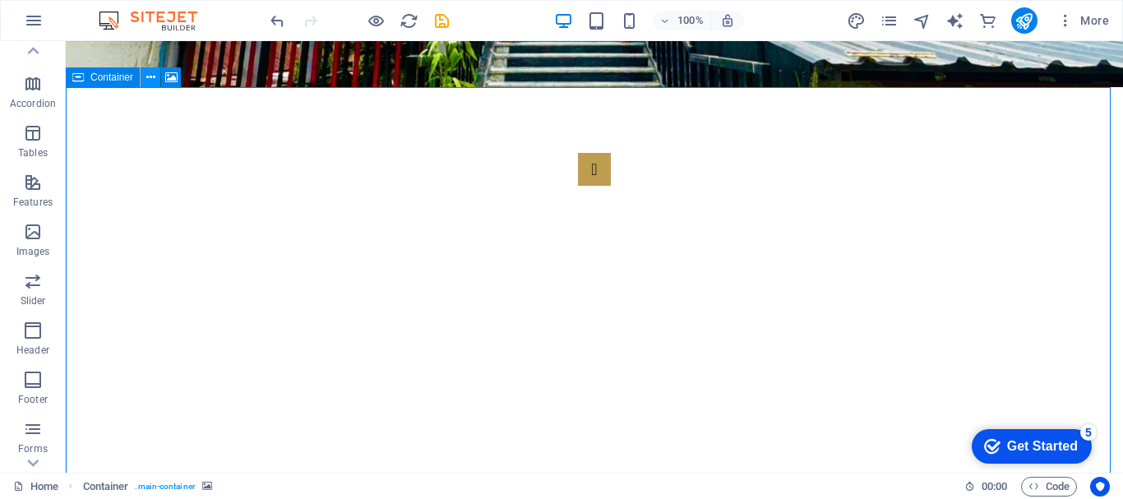
click at [153, 79] on icon at bounding box center [150, 77] width 9 height 17
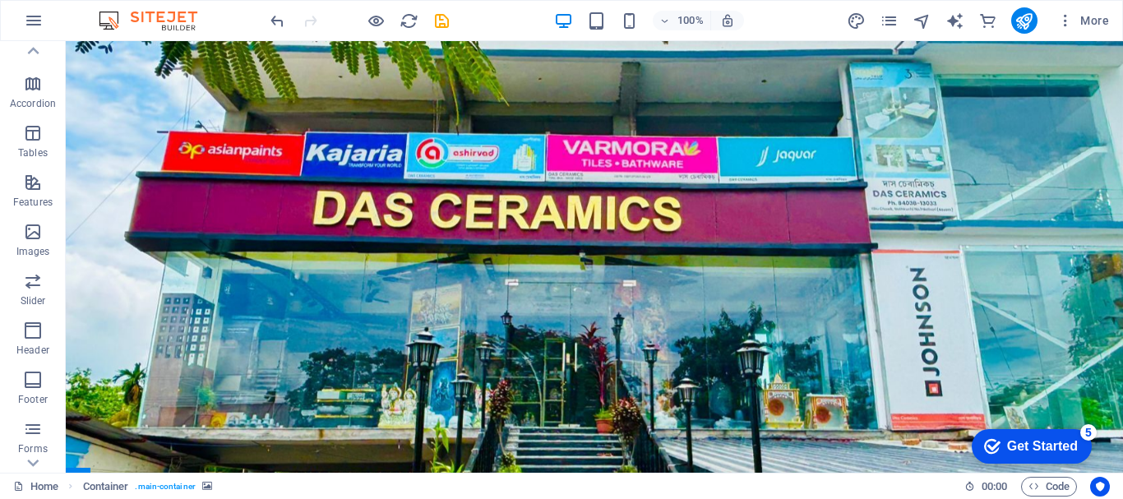
scroll to position [0, 0]
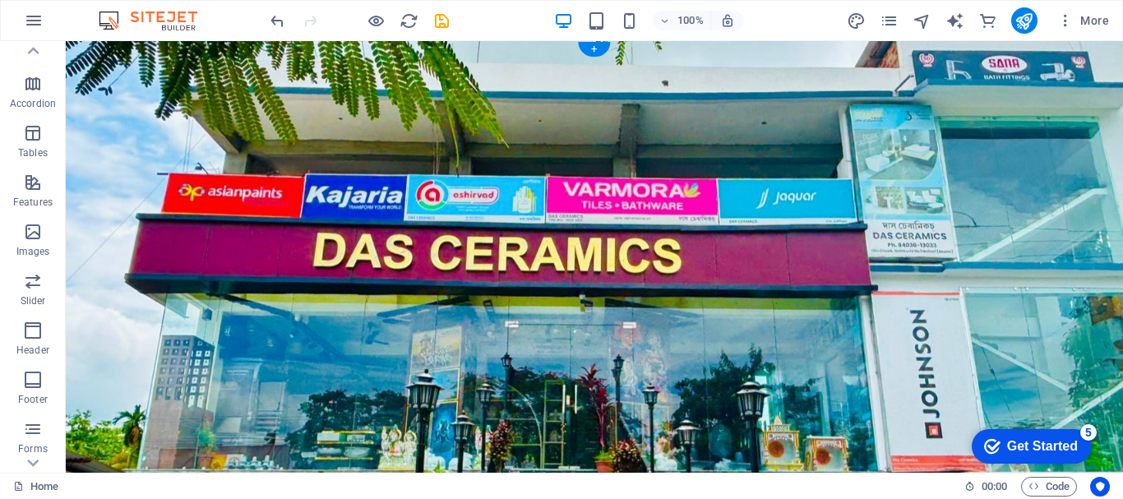
click at [96, 56] on figure at bounding box center [595, 312] width 1058 height 543
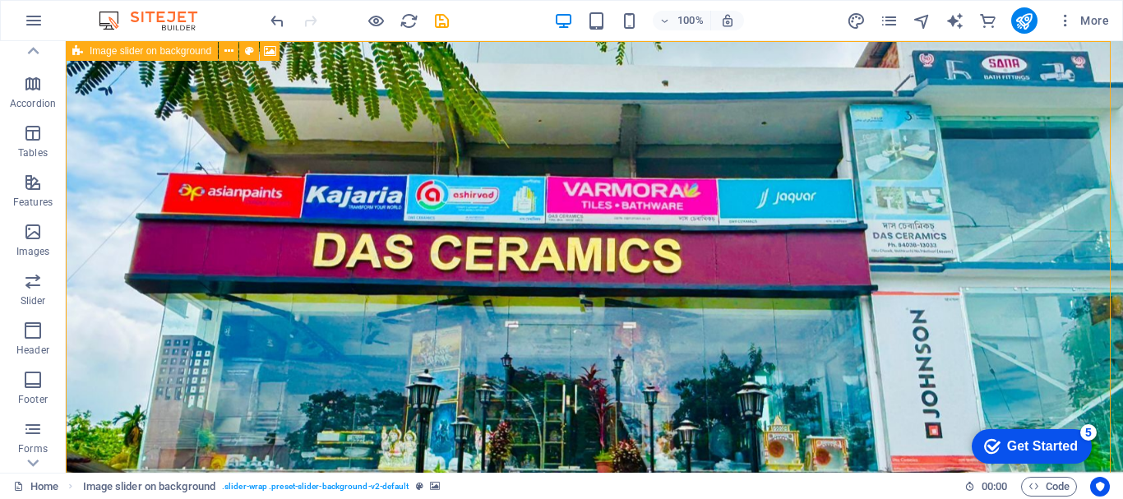
click at [72, 53] on icon at bounding box center [77, 51] width 11 height 20
click at [100, 47] on span "Image slider on background" at bounding box center [151, 51] width 122 height 10
click at [225, 55] on icon at bounding box center [229, 51] width 9 height 17
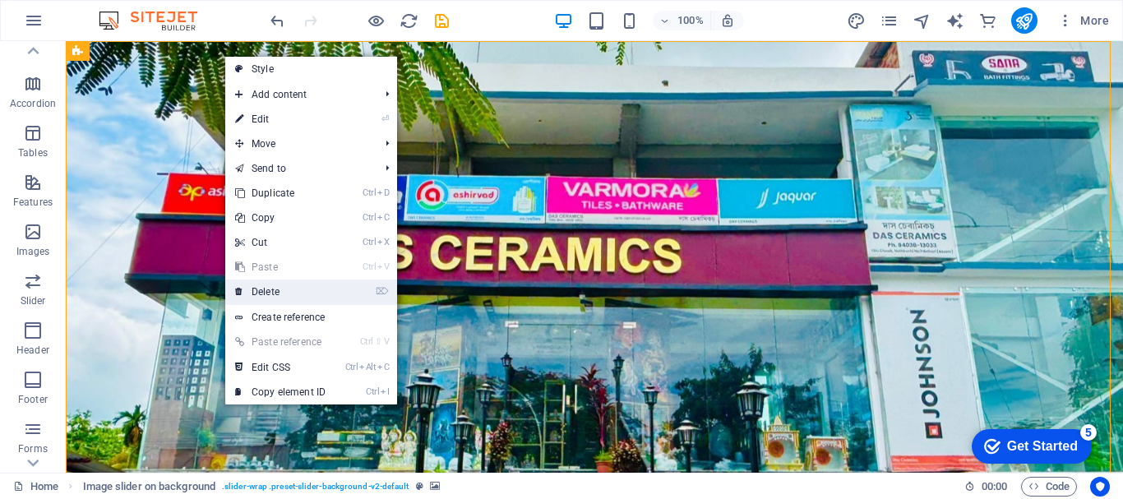
click at [290, 290] on link "⌦ Delete" at bounding box center [280, 292] width 110 height 25
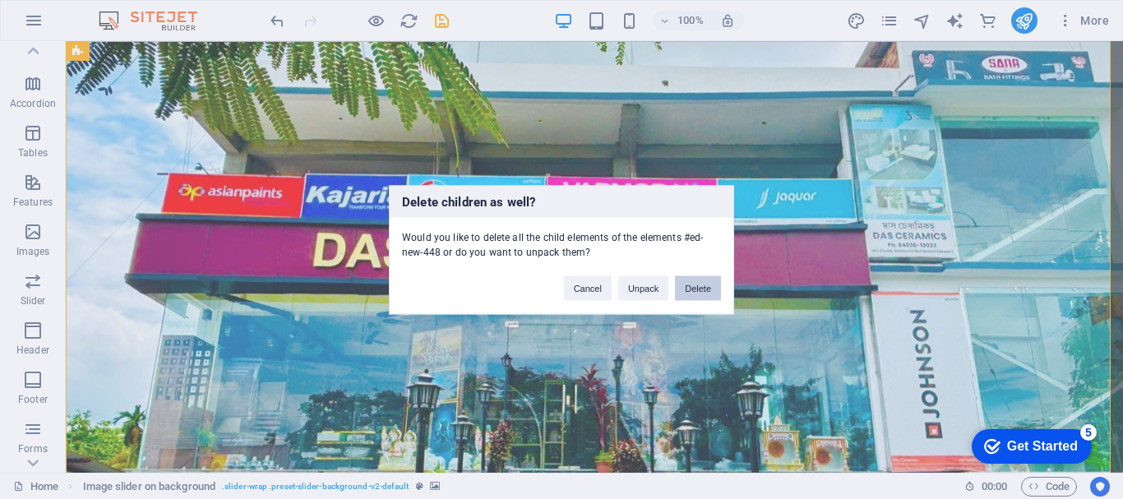
drag, startPoint x: 688, startPoint y: 279, endPoint x: 629, endPoint y: 243, distance: 69.4
click at [688, 279] on button "Delete" at bounding box center [698, 288] width 46 height 25
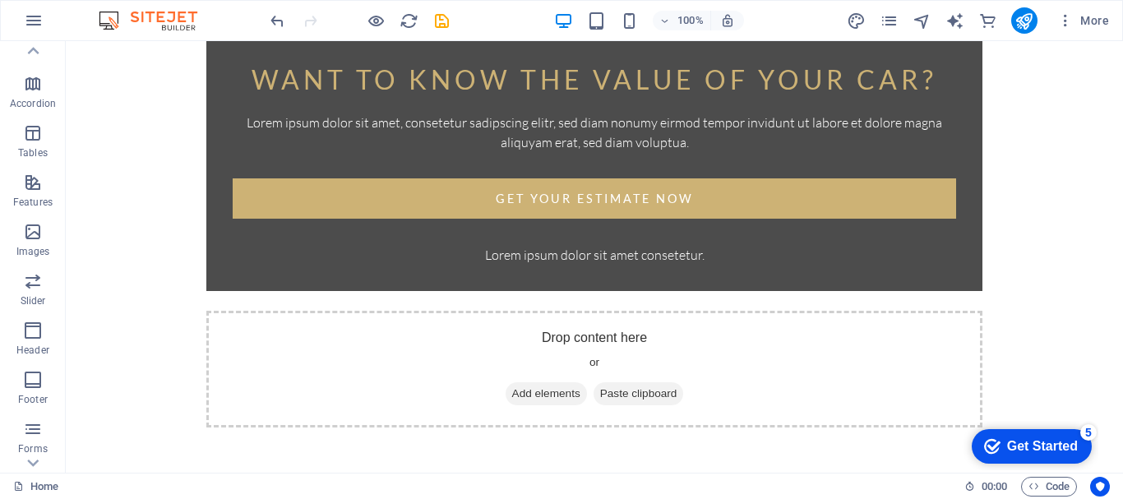
scroll to position [565, 0]
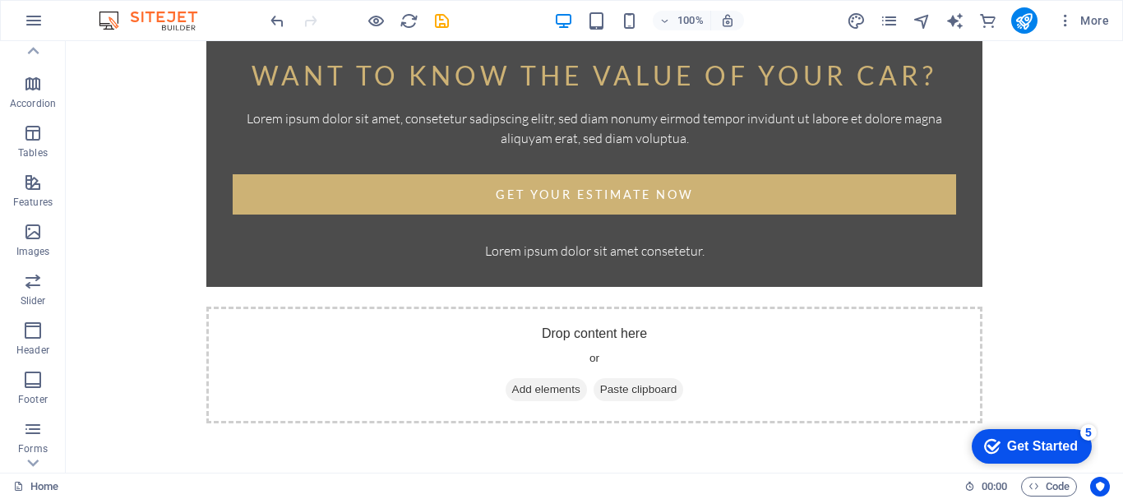
click at [857, 340] on div "Want to know the value of your car? Lorem ipsum dolor sit amet, consetetur sadi…" at bounding box center [595, 255] width 1058 height 1559
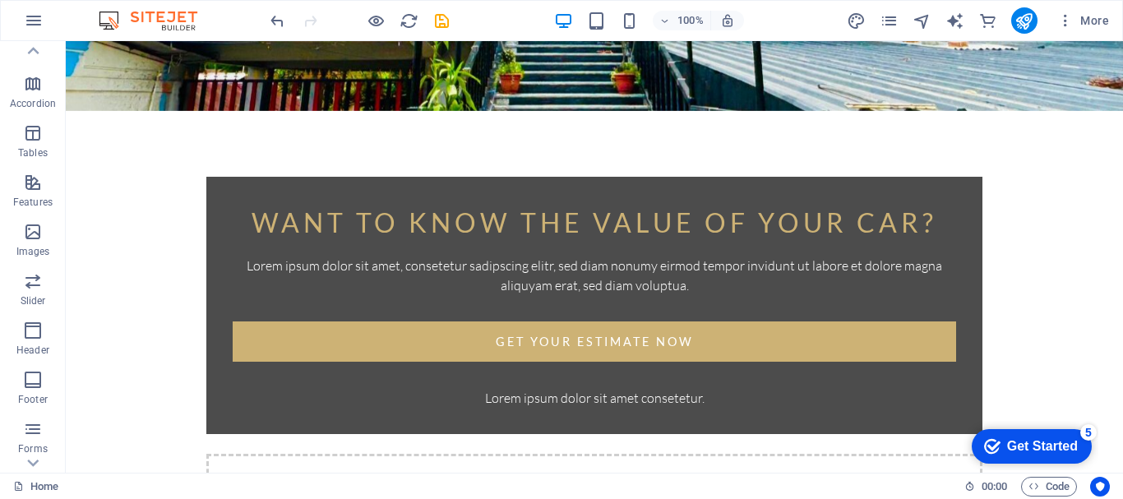
scroll to position [433, 0]
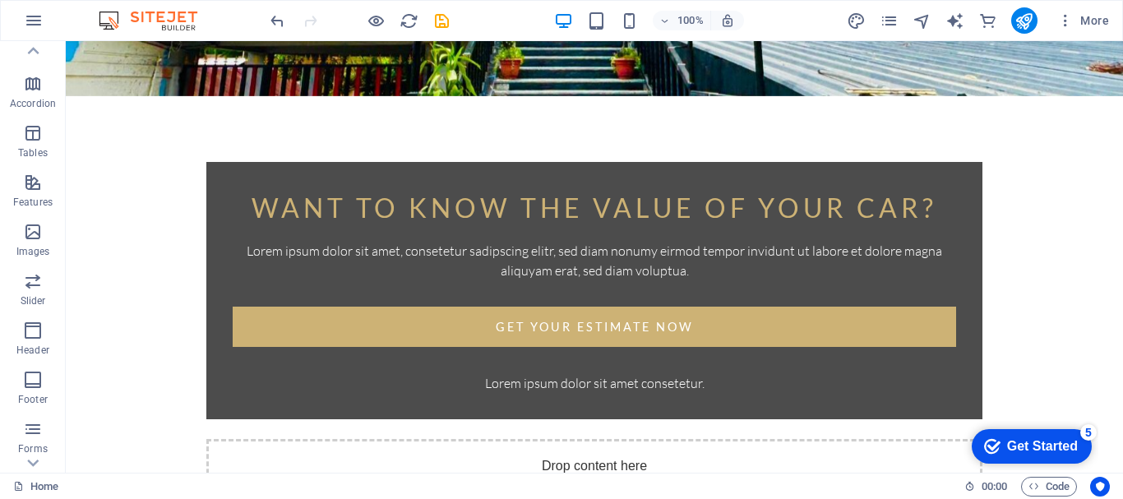
click at [916, 291] on div "Want to know the value of your car? Lorem ipsum dolor sit amet, consetetur sadi…" at bounding box center [595, 388] width 1058 height 1559
click at [35, 238] on icon "button" at bounding box center [33, 232] width 20 height 20
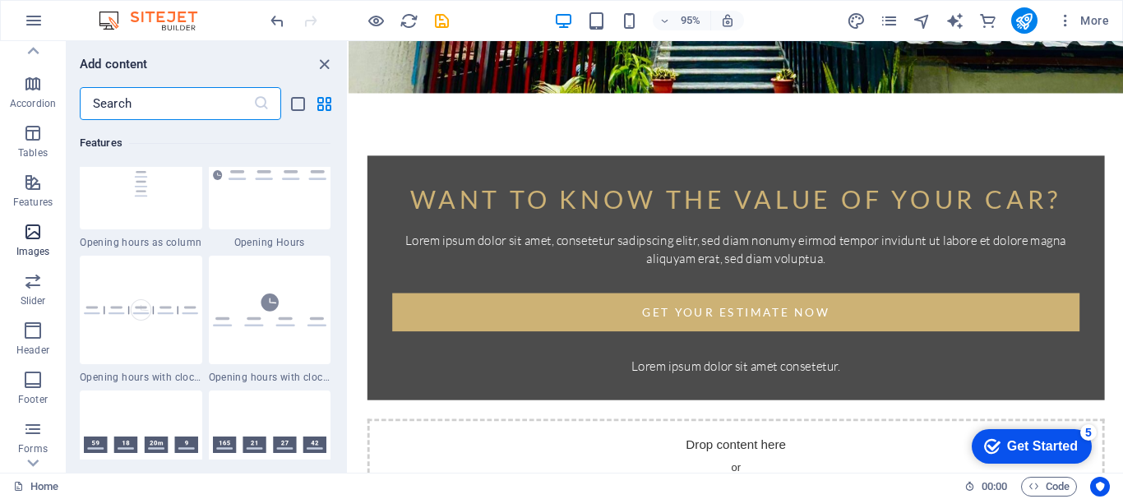
scroll to position [8340, 0]
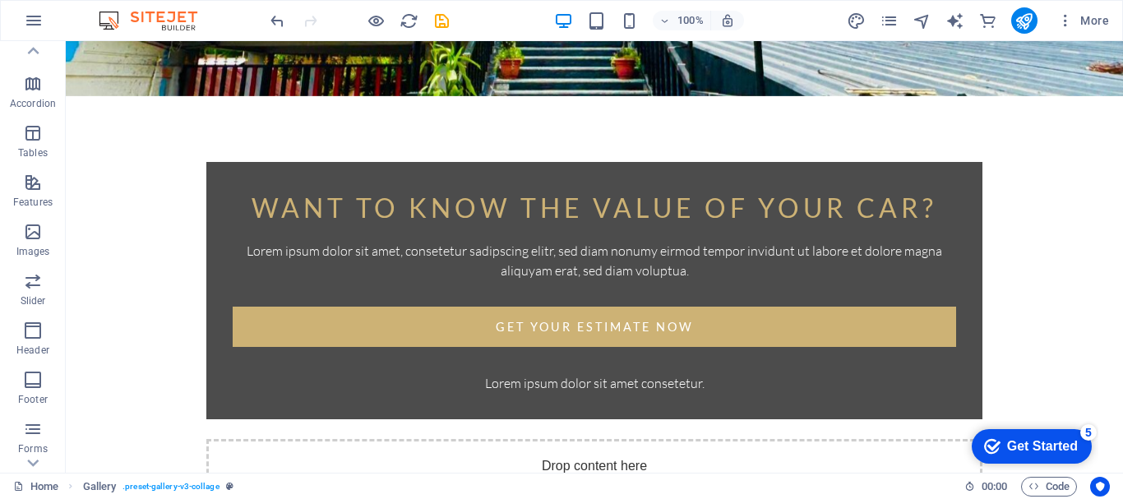
click at [948, 287] on div "Want to know the value of your car? Lorem ipsum dolor sit amet, consetetur sadi…" at bounding box center [595, 388] width 1058 height 1559
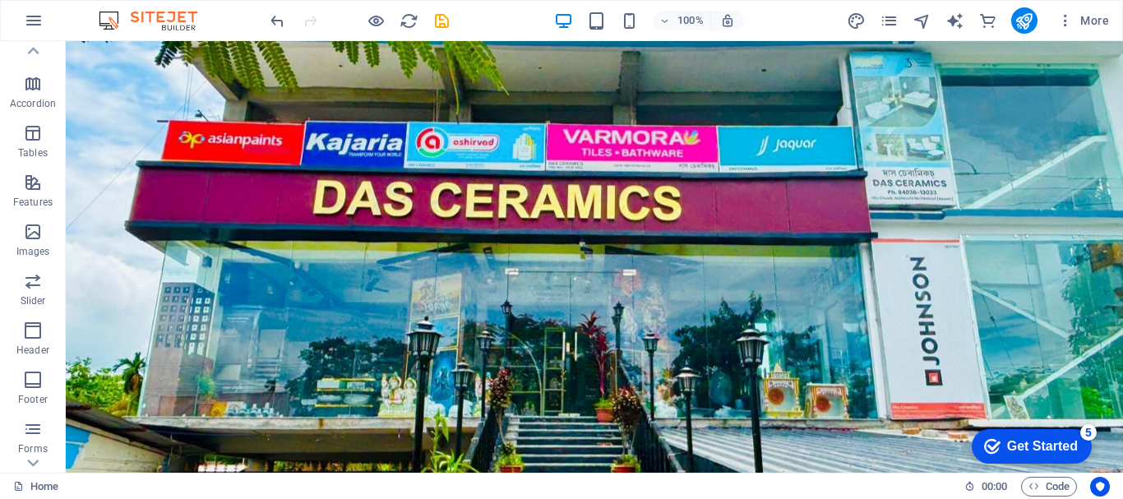
scroll to position [0, 0]
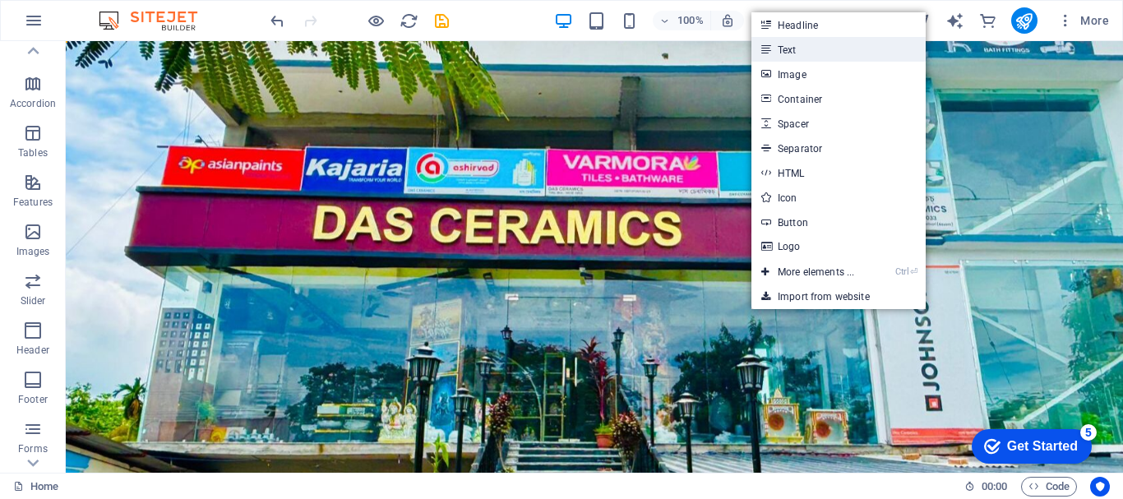
click at [808, 49] on link "Text" at bounding box center [839, 49] width 174 height 25
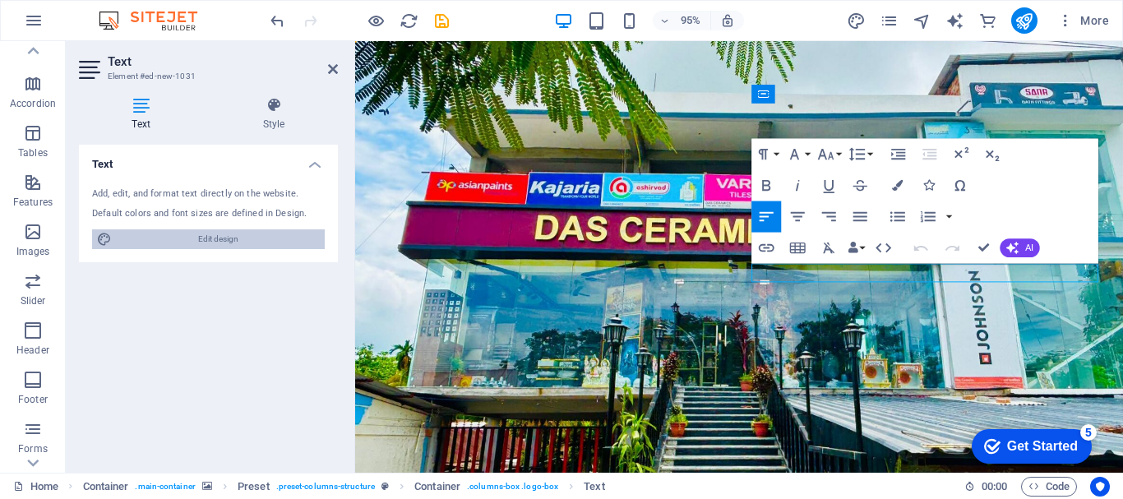
click at [219, 241] on span "Edit design" at bounding box center [218, 239] width 203 height 20
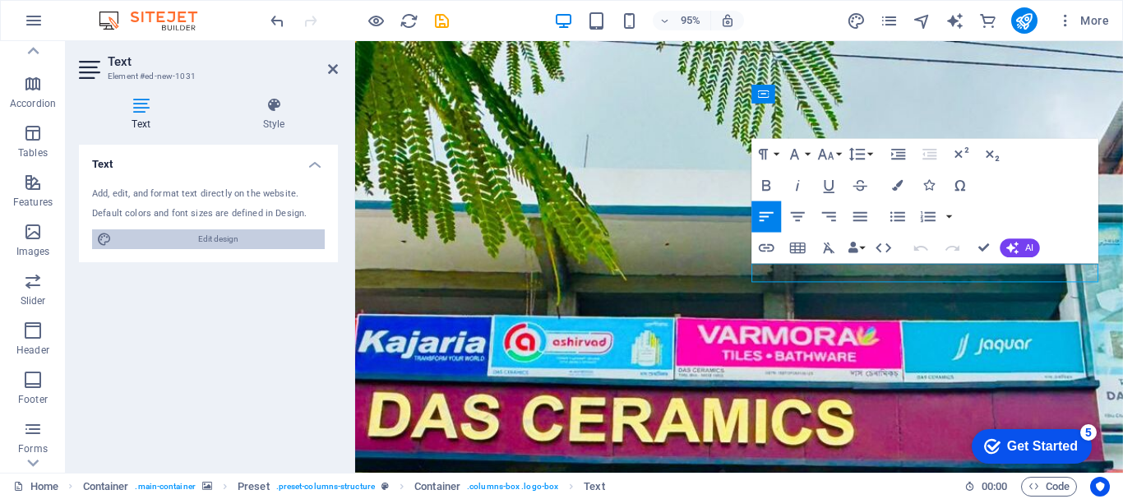
select select "px"
select select "300"
select select "px"
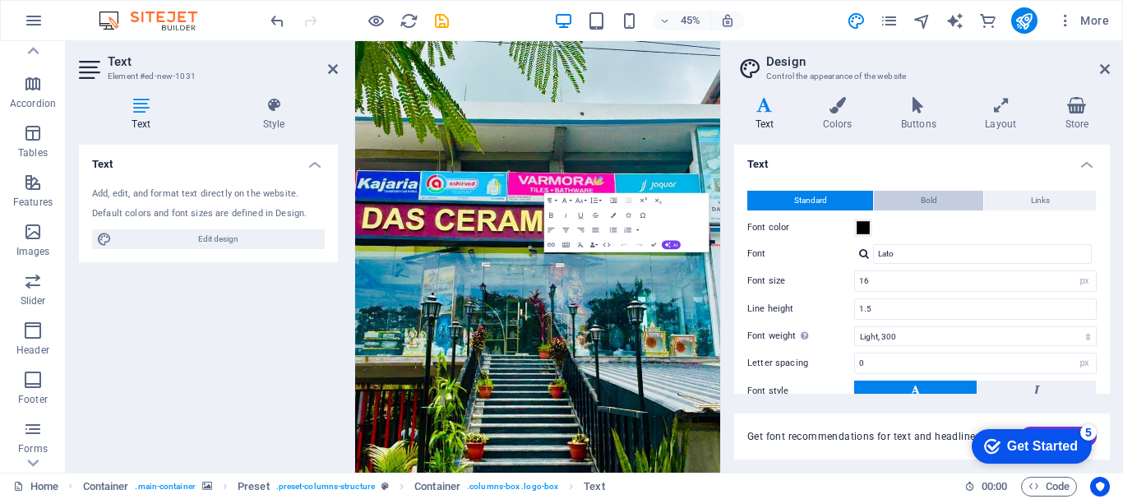
click at [940, 200] on button "Bold" at bounding box center [928, 201] width 109 height 20
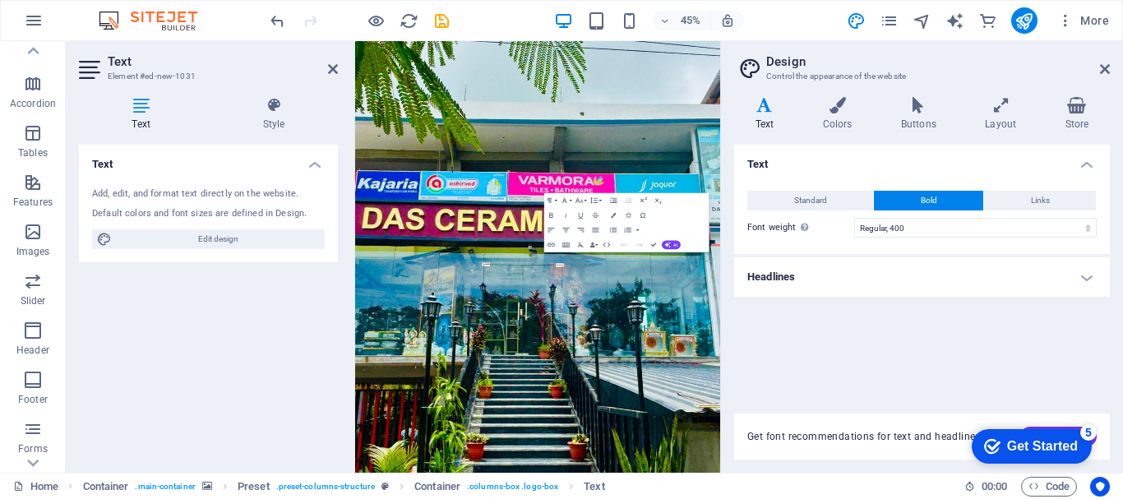
click at [1091, 278] on h4 "Headlines" at bounding box center [922, 276] width 376 height 39
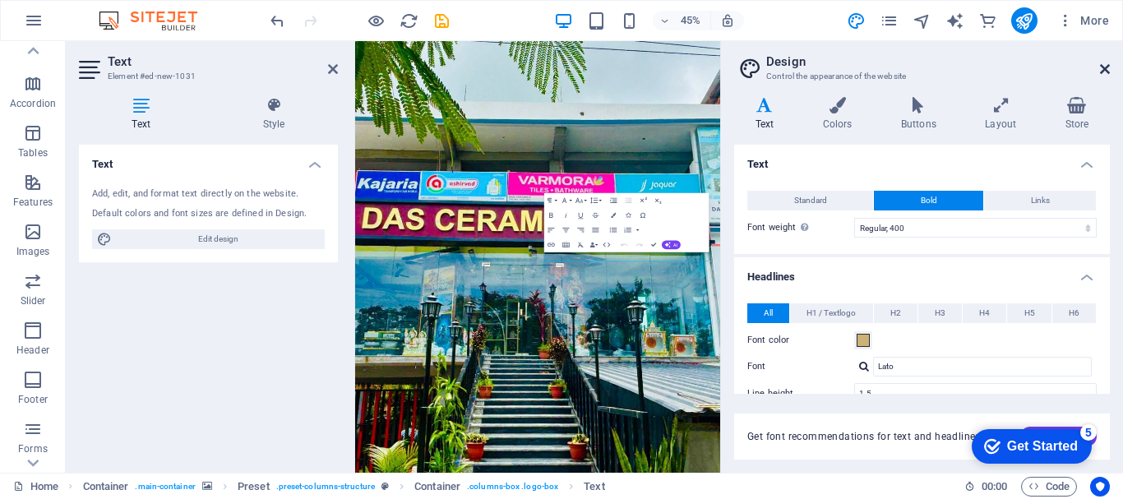
click at [1108, 72] on icon at bounding box center [1105, 69] width 10 height 13
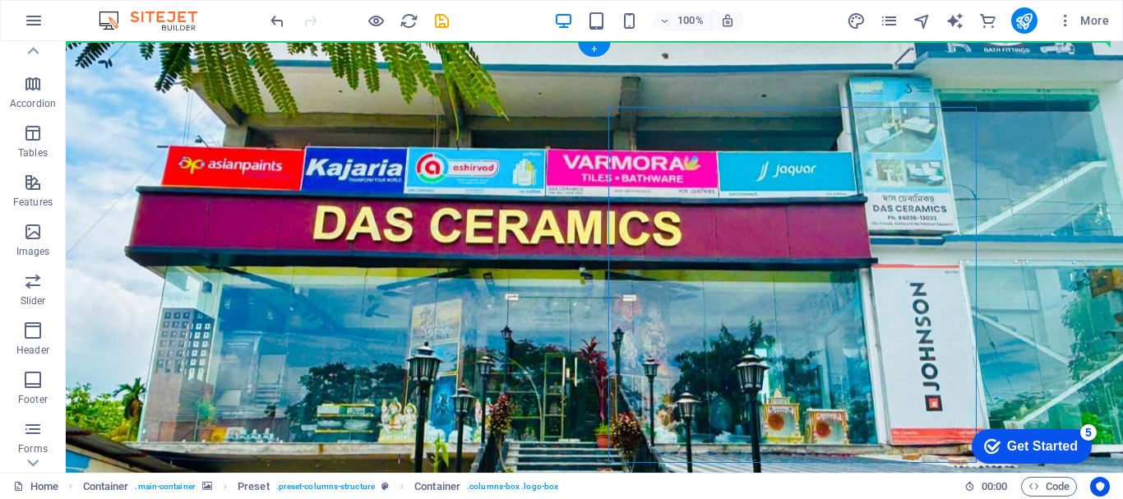
drag, startPoint x: 860, startPoint y: 135, endPoint x: 796, endPoint y: 77, distance: 86.2
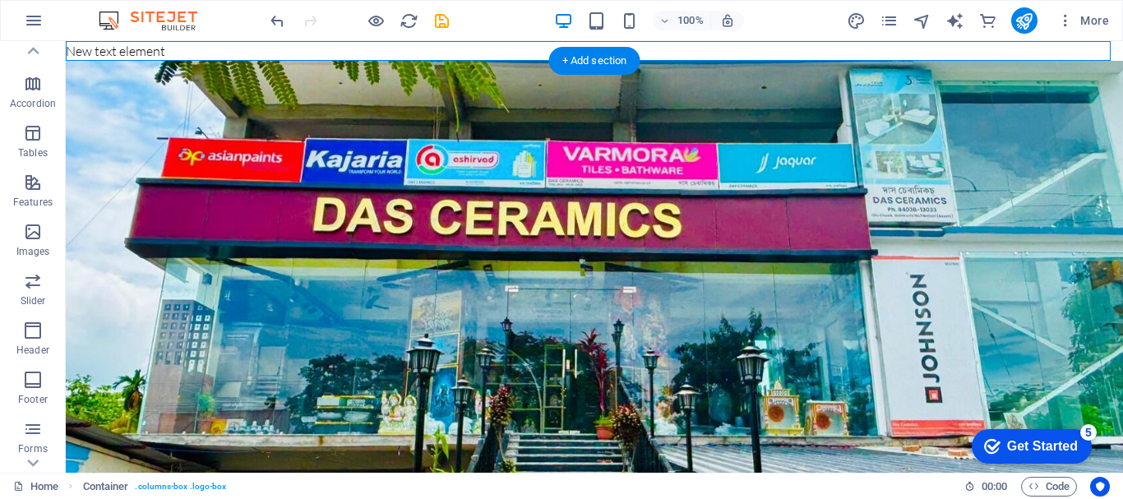
click at [1077, 188] on figure at bounding box center [595, 277] width 1058 height 432
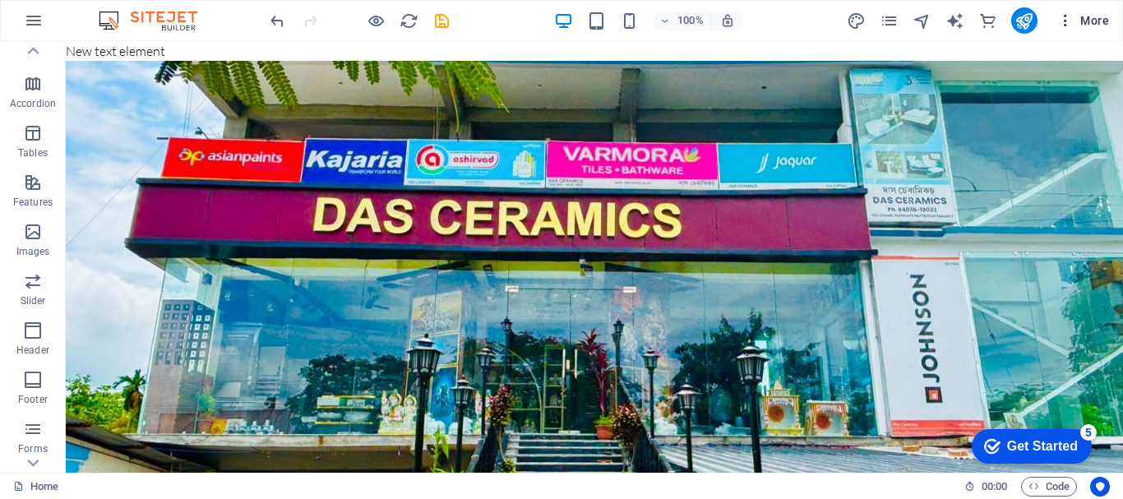
click at [1061, 18] on icon "button" at bounding box center [1066, 20] width 16 height 16
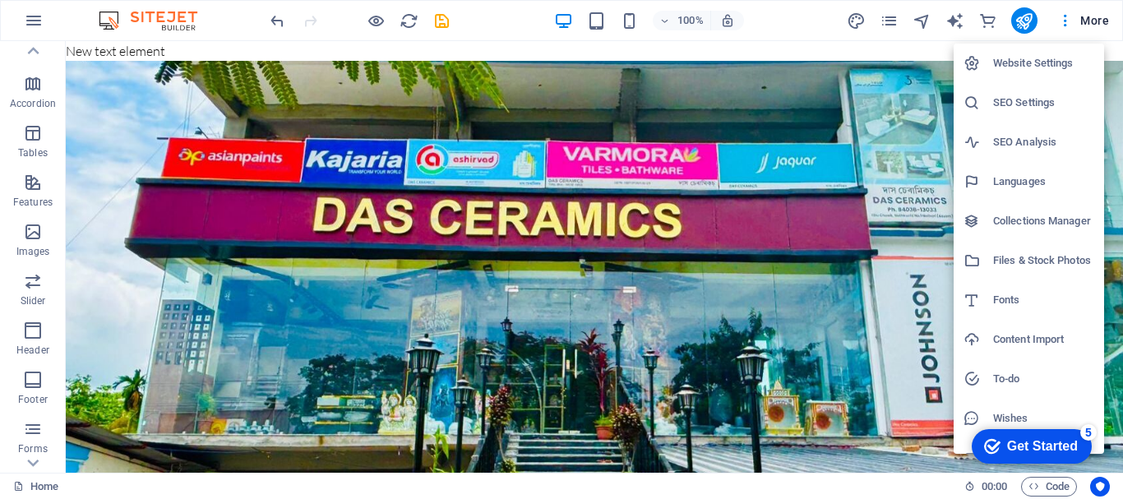
click at [1096, 23] on div at bounding box center [561, 249] width 1123 height 499
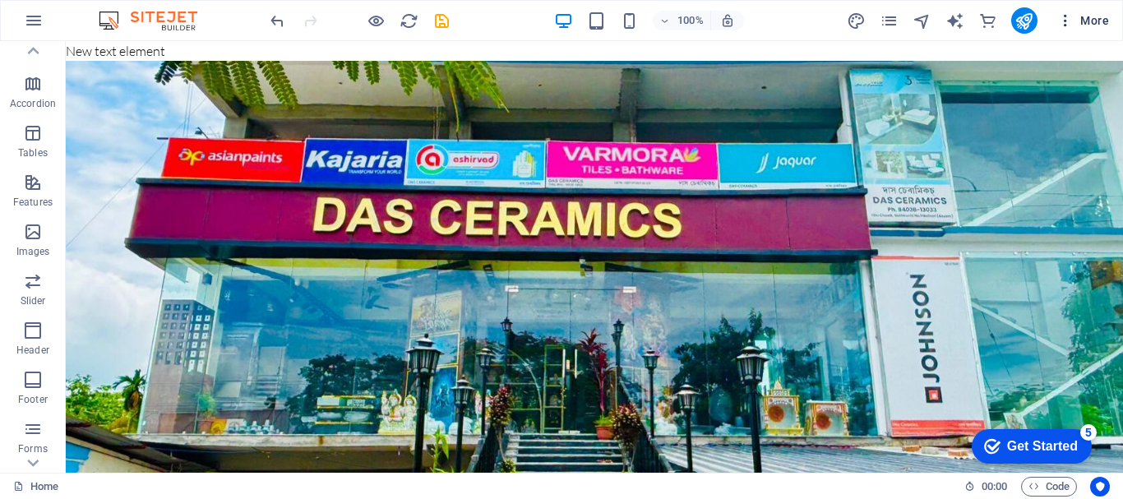
click at [1097, 21] on span "More" at bounding box center [1084, 20] width 52 height 16
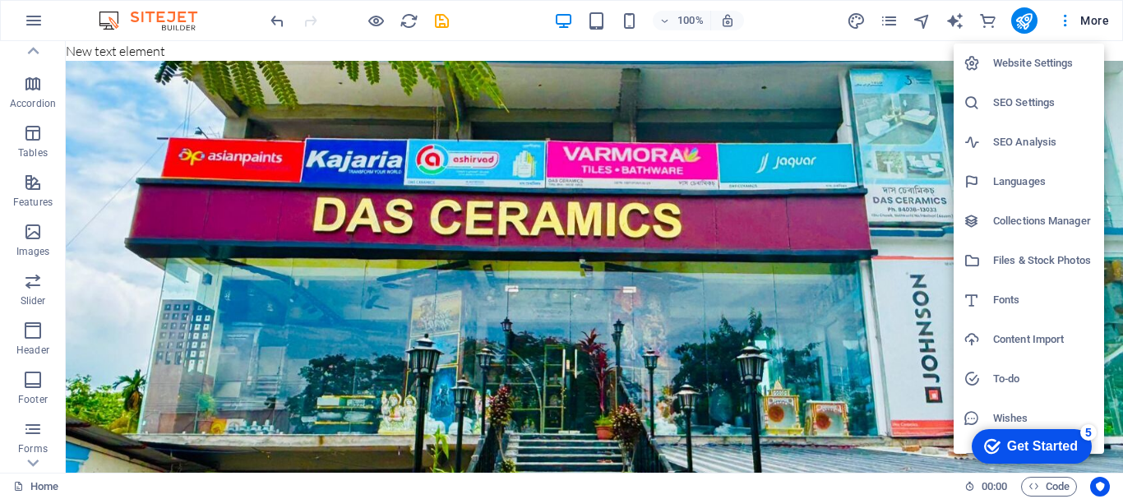
drag, startPoint x: 1123, startPoint y: 204, endPoint x: 1123, endPoint y: 322, distance: 117.6
click at [1123, 322] on div at bounding box center [561, 249] width 1123 height 499
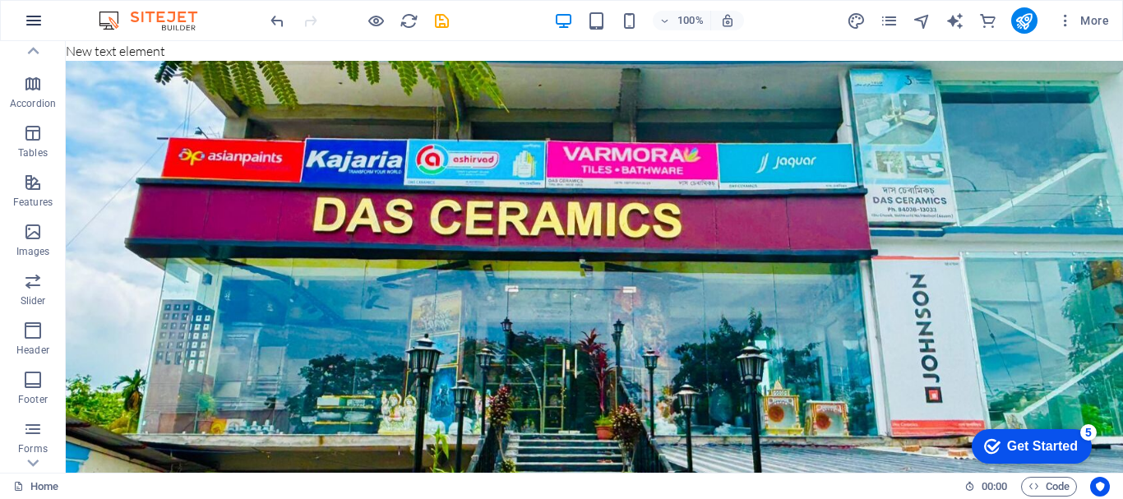
click at [40, 18] on icon "button" at bounding box center [34, 21] width 20 height 20
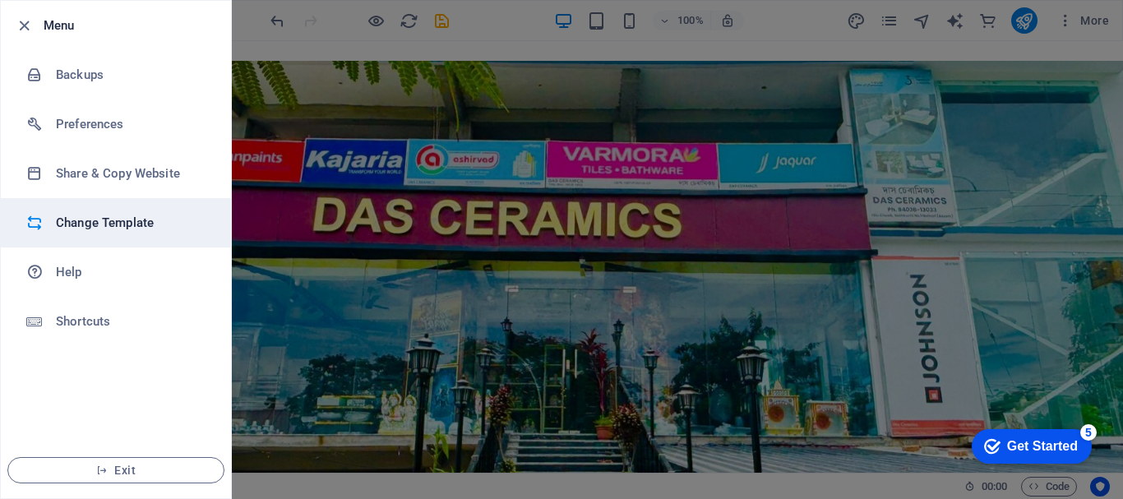
click at [97, 224] on h6 "Change Template" at bounding box center [132, 223] width 152 height 20
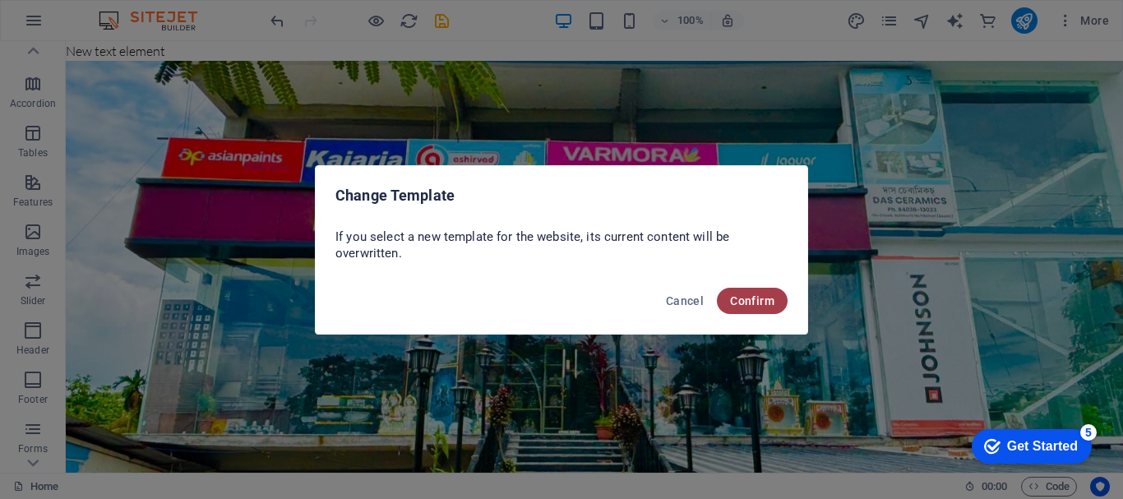
click at [764, 298] on span "Confirm" at bounding box center [752, 300] width 44 height 13
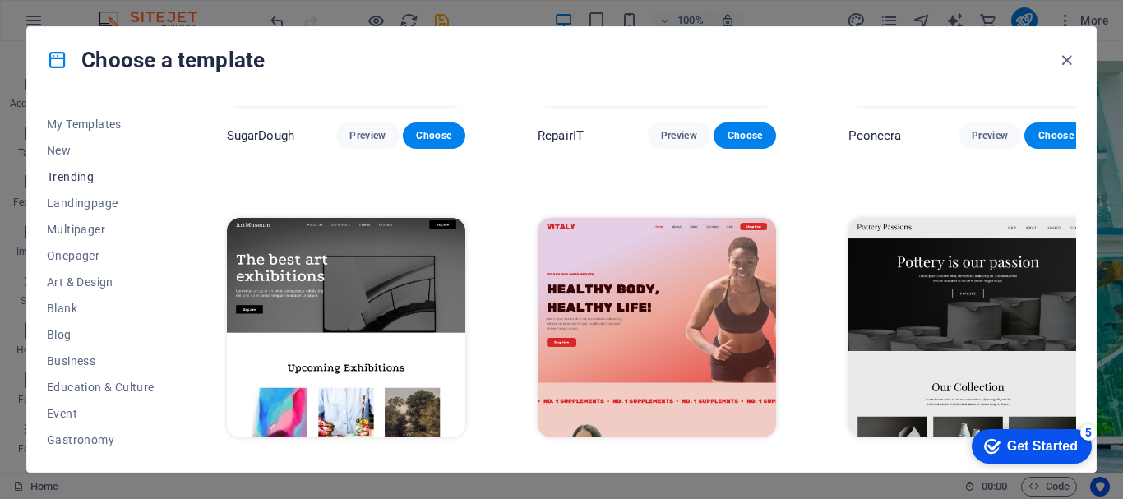
scroll to position [27, 0]
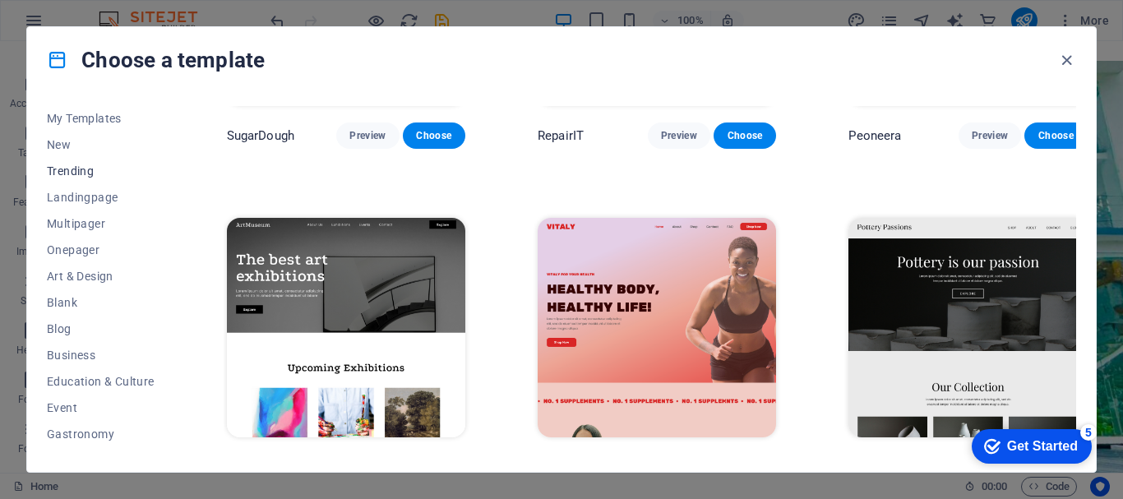
click at [64, 165] on span "Trending" at bounding box center [101, 170] width 108 height 13
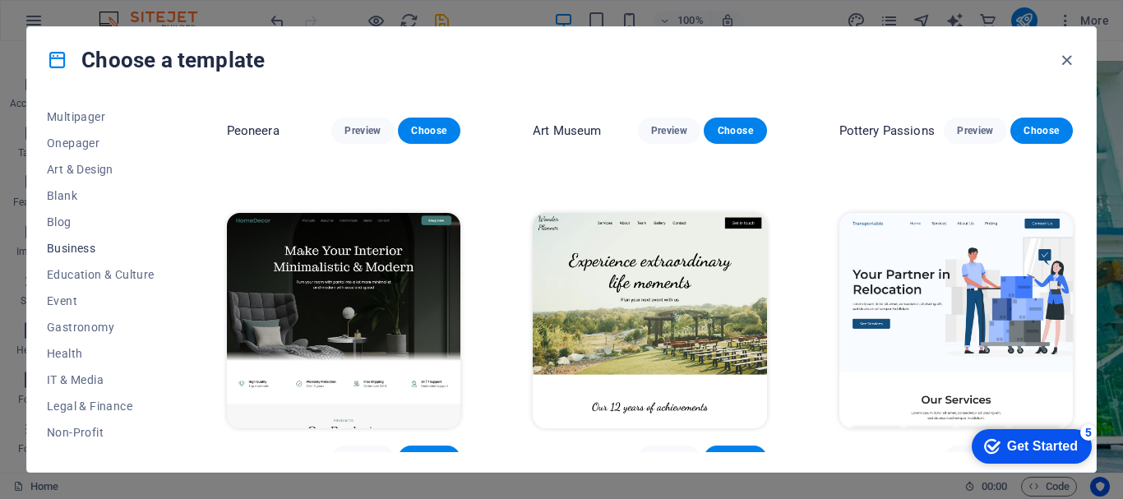
scroll to position [137, 0]
click at [71, 240] on span "Business" at bounding box center [101, 245] width 108 height 13
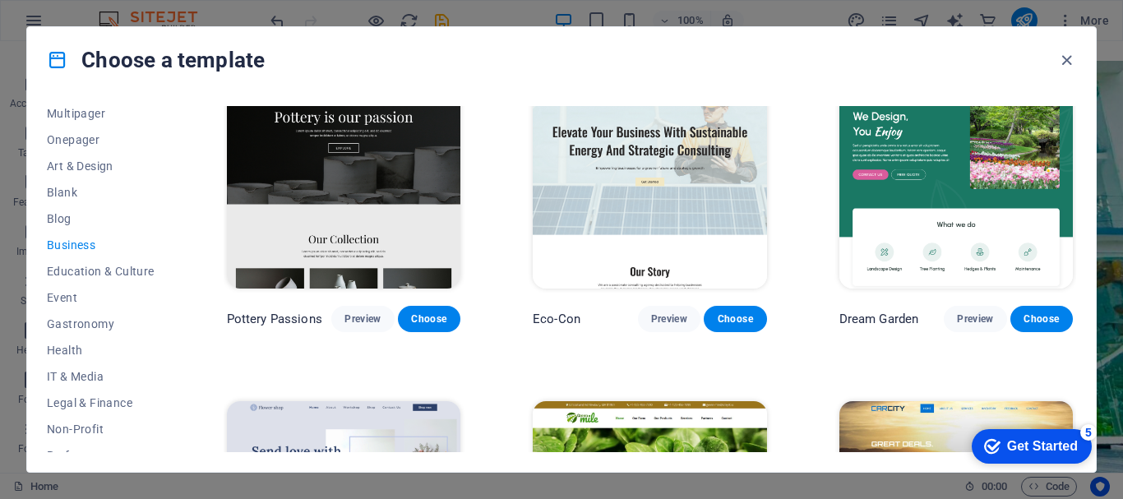
scroll to position [0, 0]
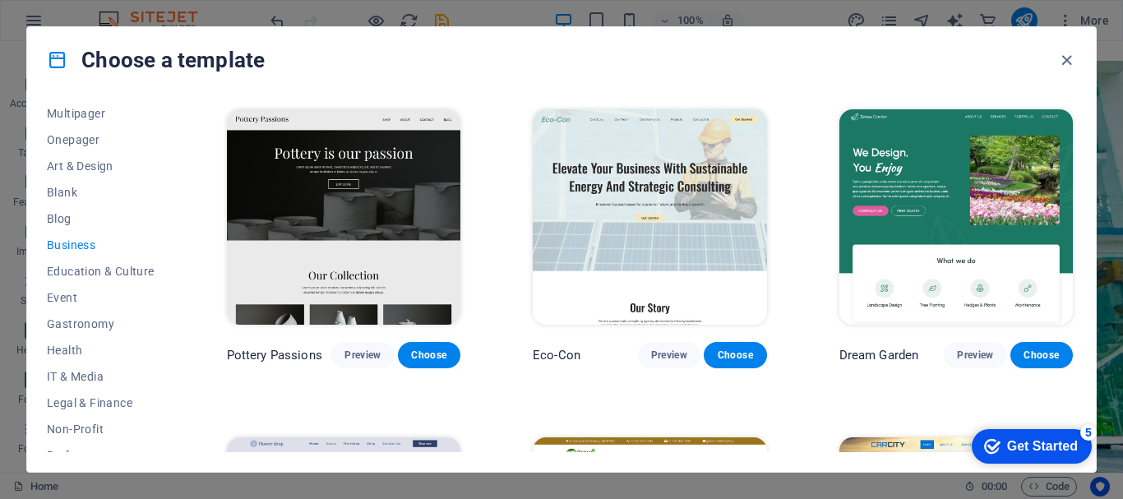
drag, startPoint x: 172, startPoint y: 271, endPoint x: 172, endPoint y: 301, distance: 30.4
click at [172, 301] on div "All Templates My Templates New Trending Landingpage Multipager Onepager Art & D…" at bounding box center [110, 279] width 127 height 346
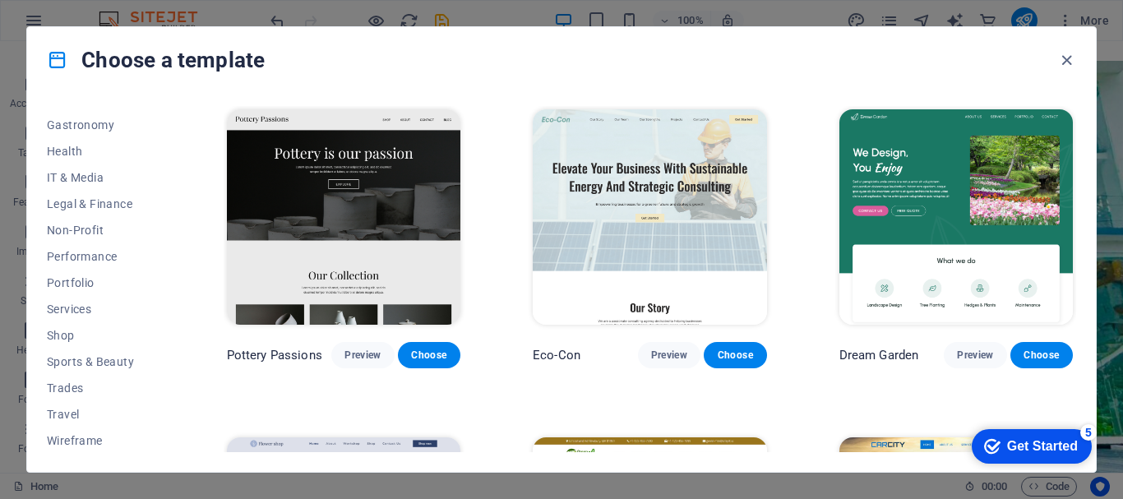
scroll to position [338, 0]
click at [67, 305] on span "Services" at bounding box center [101, 307] width 108 height 13
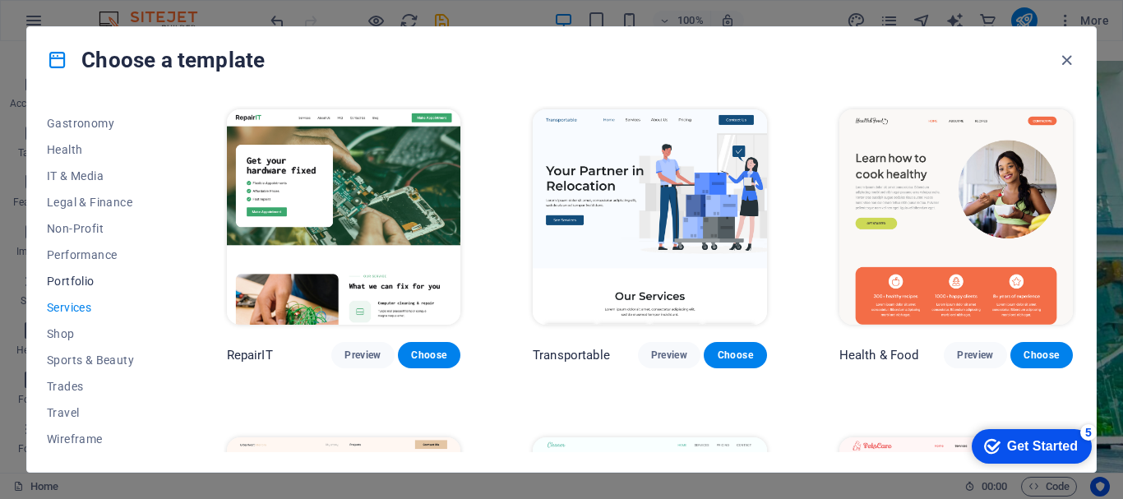
click at [80, 277] on span "Portfolio" at bounding box center [101, 281] width 108 height 13
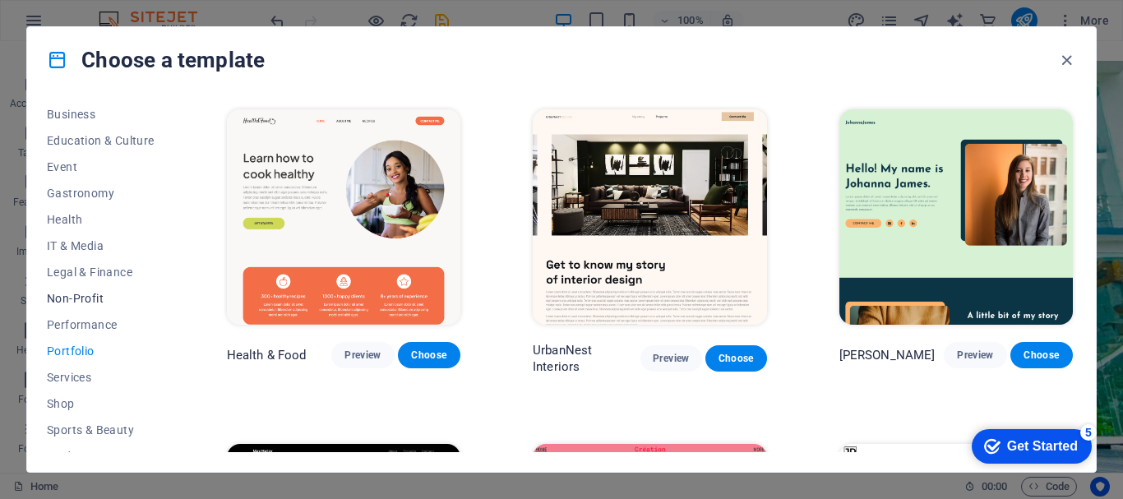
scroll to position [256, 0]
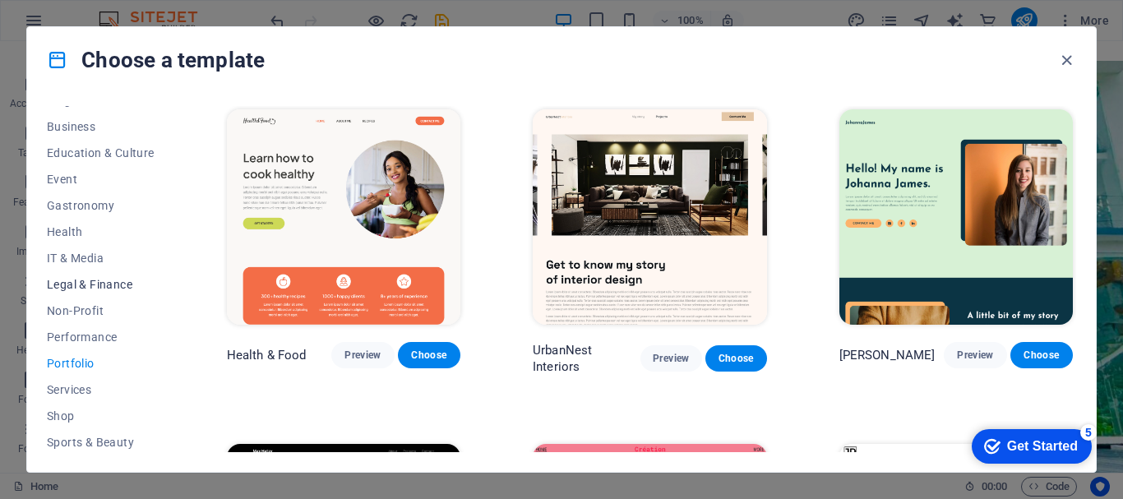
click at [76, 284] on span "Legal & Finance" at bounding box center [101, 284] width 108 height 13
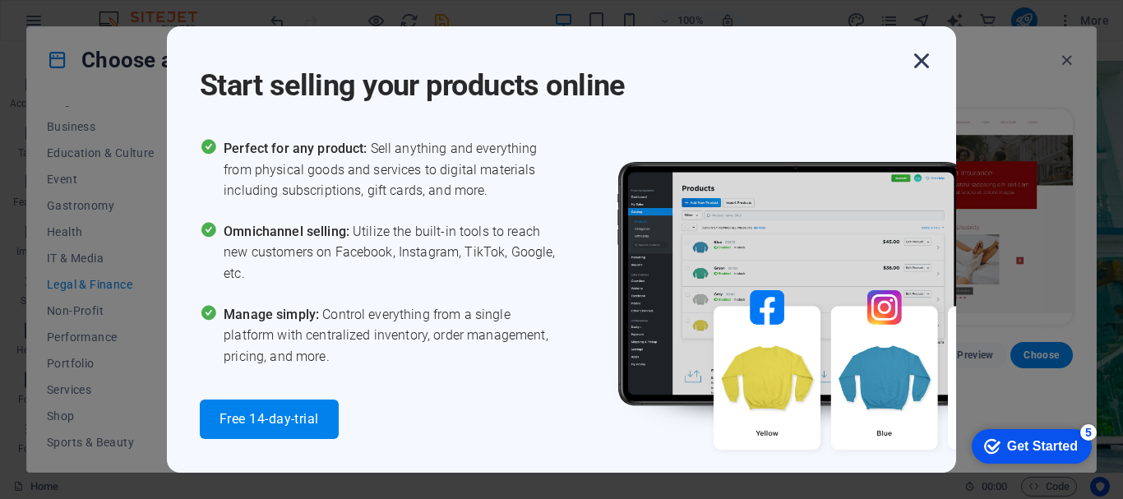
click at [923, 56] on icon "button" at bounding box center [922, 61] width 30 height 30
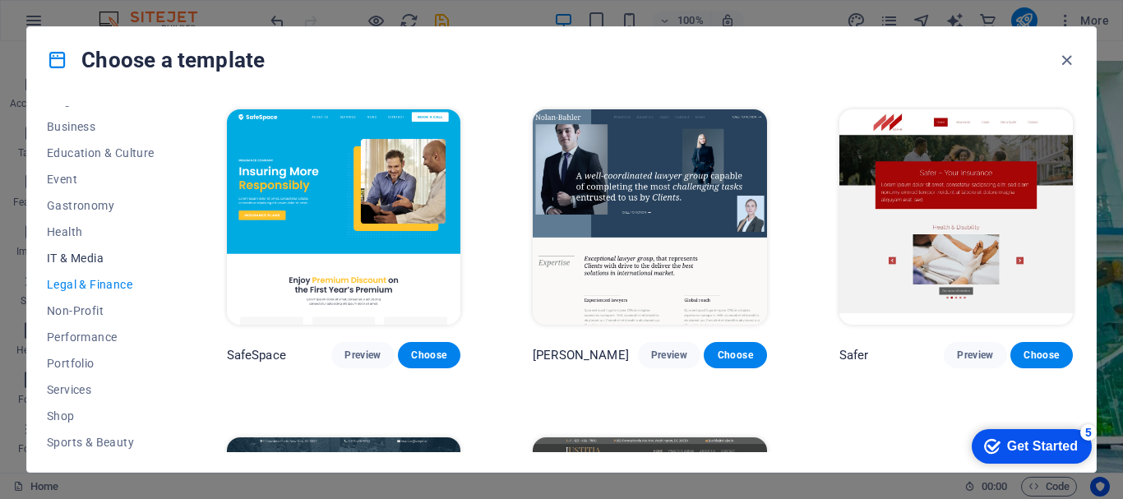
click at [92, 258] on span "IT & Media" at bounding box center [101, 258] width 108 height 13
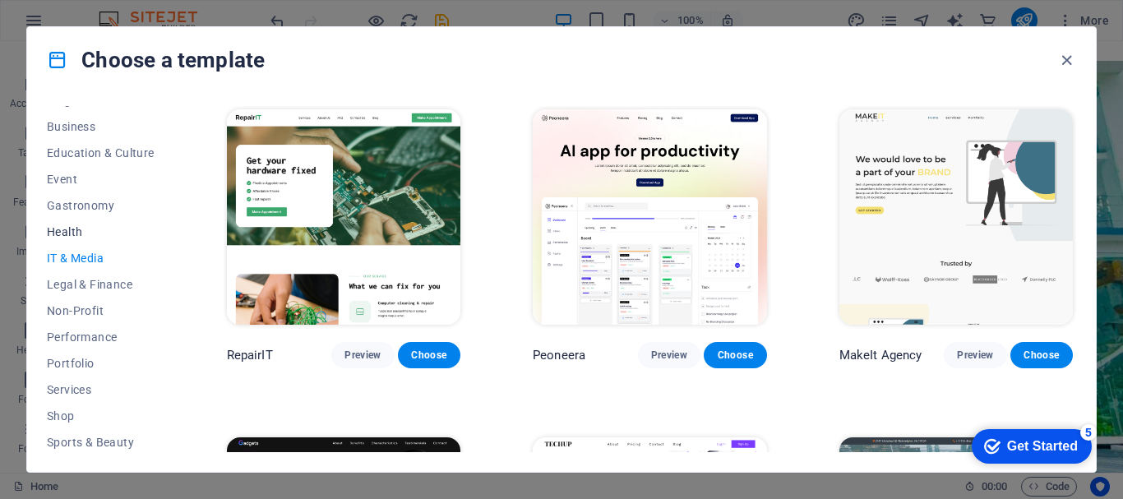
click at [71, 229] on span "Health" at bounding box center [101, 231] width 108 height 13
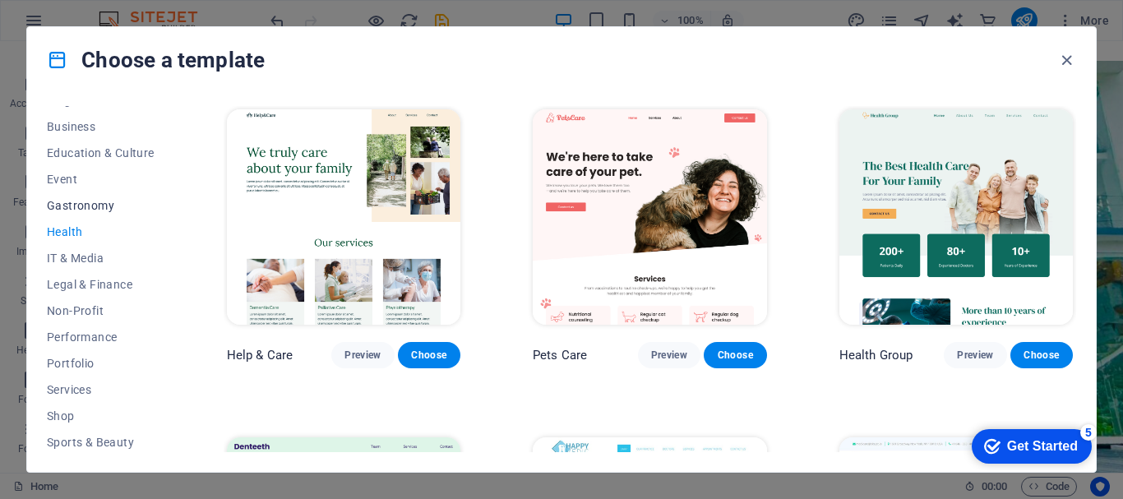
click at [72, 199] on span "Gastronomy" at bounding box center [101, 205] width 108 height 13
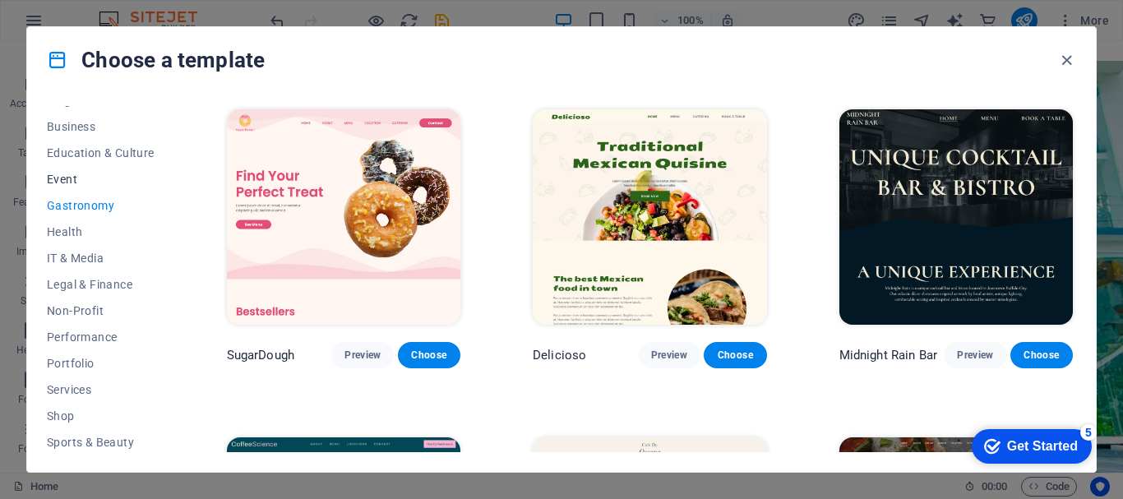
click at [65, 174] on span "Event" at bounding box center [101, 179] width 108 height 13
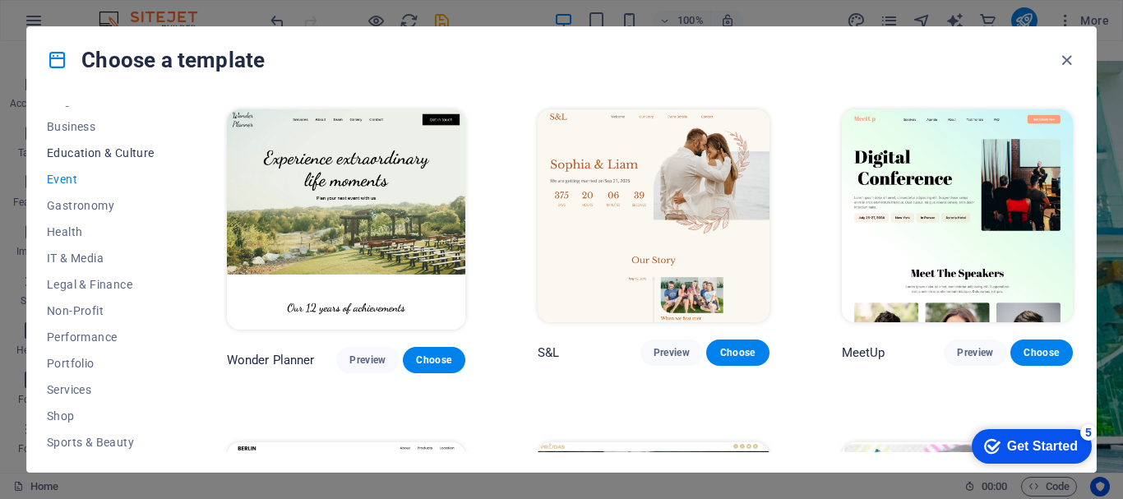
click at [97, 155] on span "Education & Culture" at bounding box center [101, 152] width 108 height 13
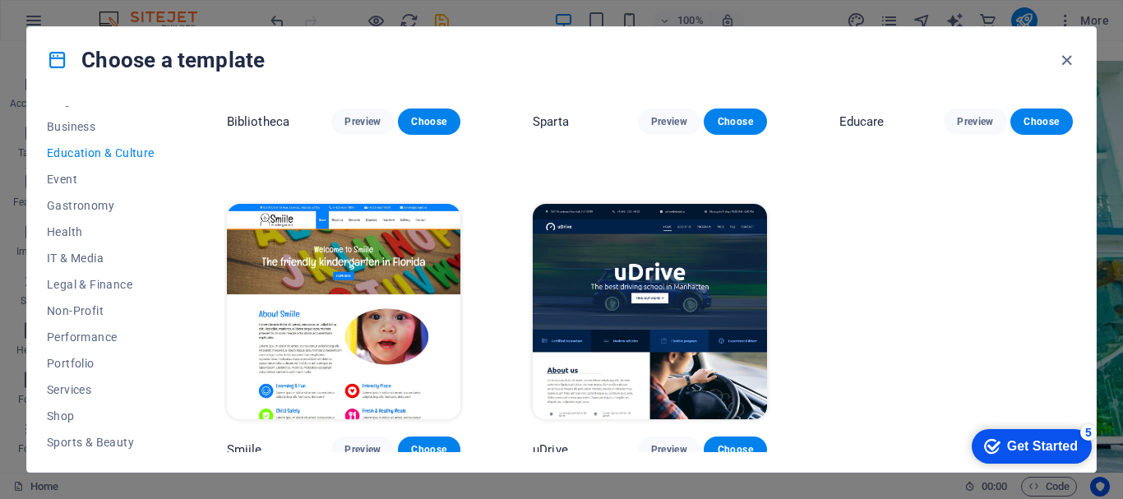
scroll to position [567, 0]
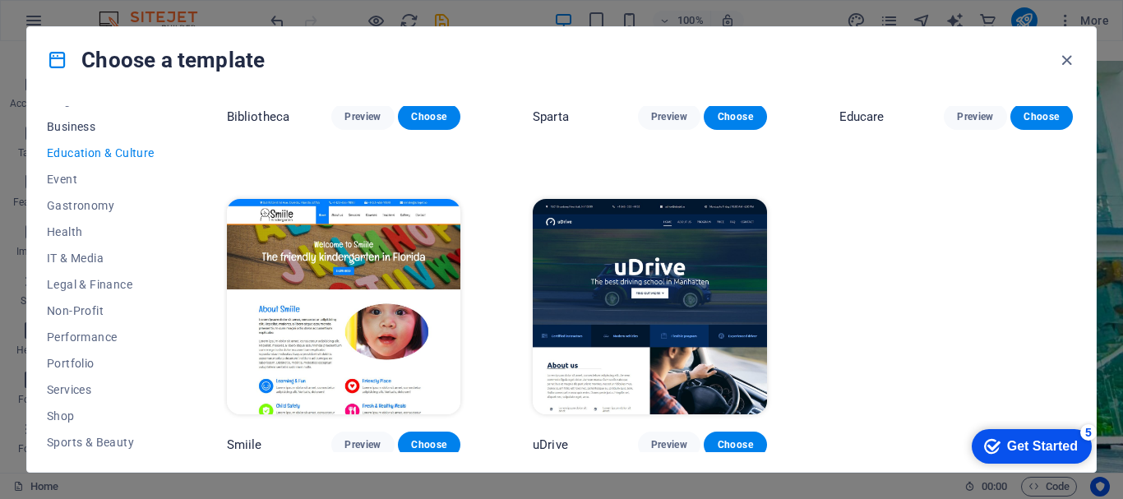
click at [83, 125] on span "Business" at bounding box center [101, 126] width 108 height 13
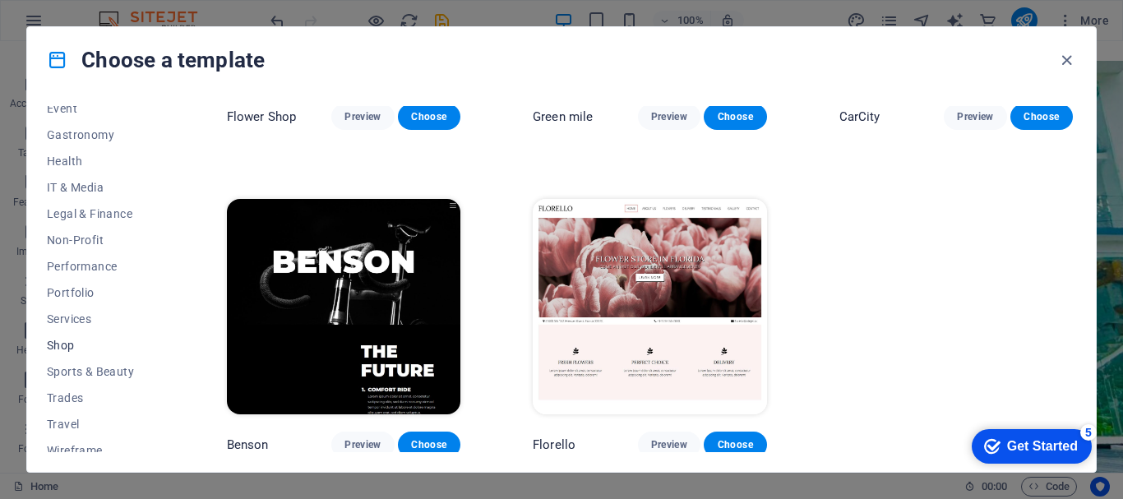
scroll to position [338, 0]
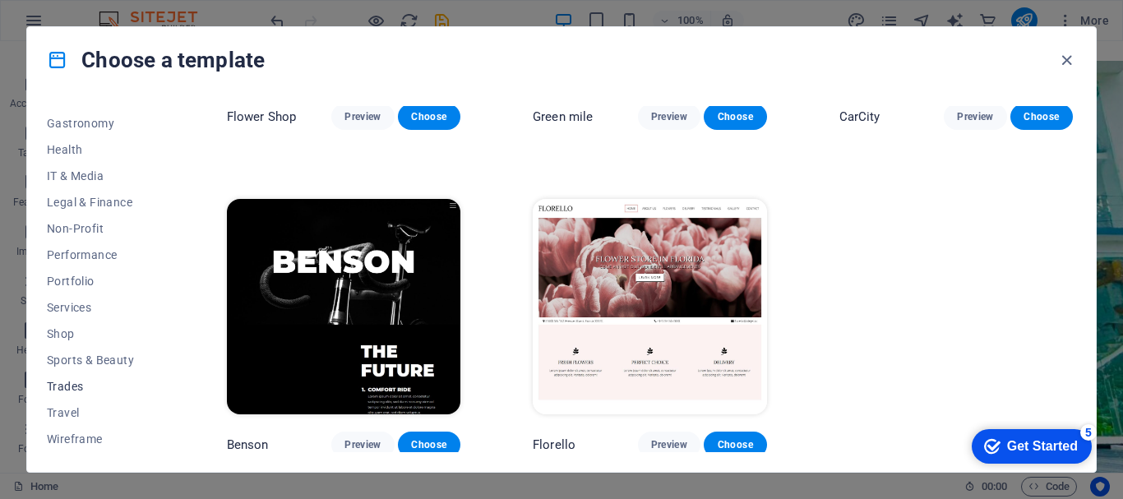
click at [65, 383] on span "Trades" at bounding box center [101, 386] width 108 height 13
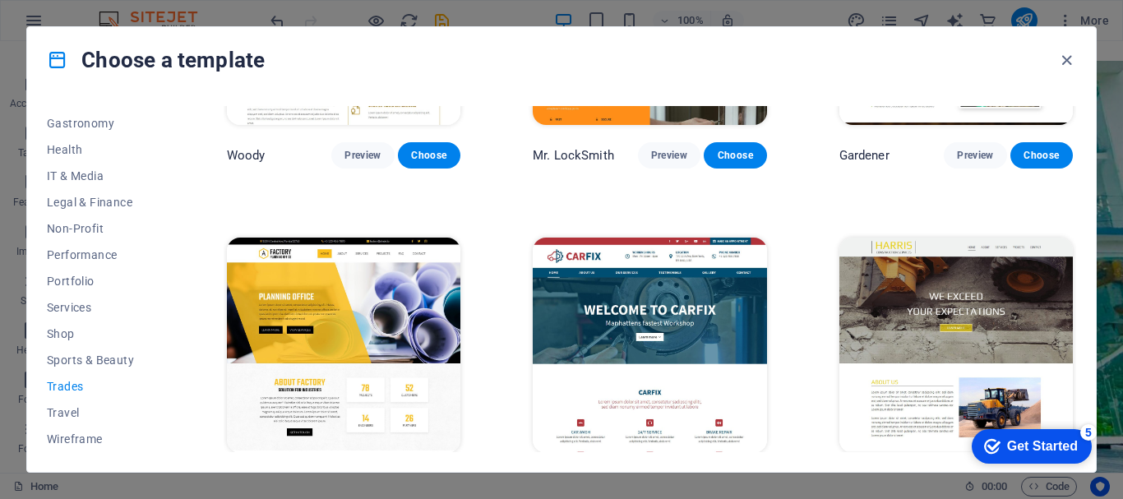
scroll to position [567, 0]
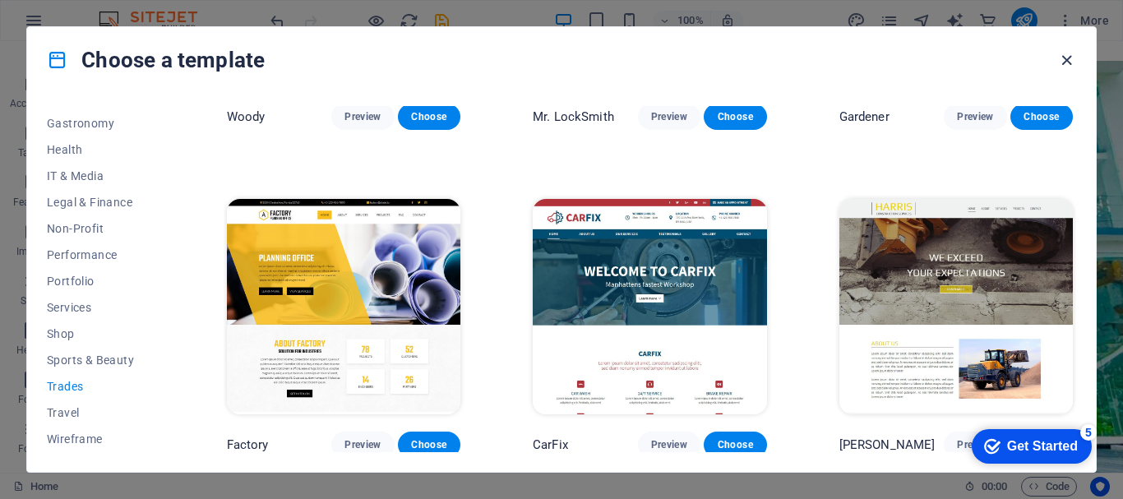
click at [1065, 62] on icon "button" at bounding box center [1067, 60] width 19 height 19
